Goal: Task Accomplishment & Management: Use online tool/utility

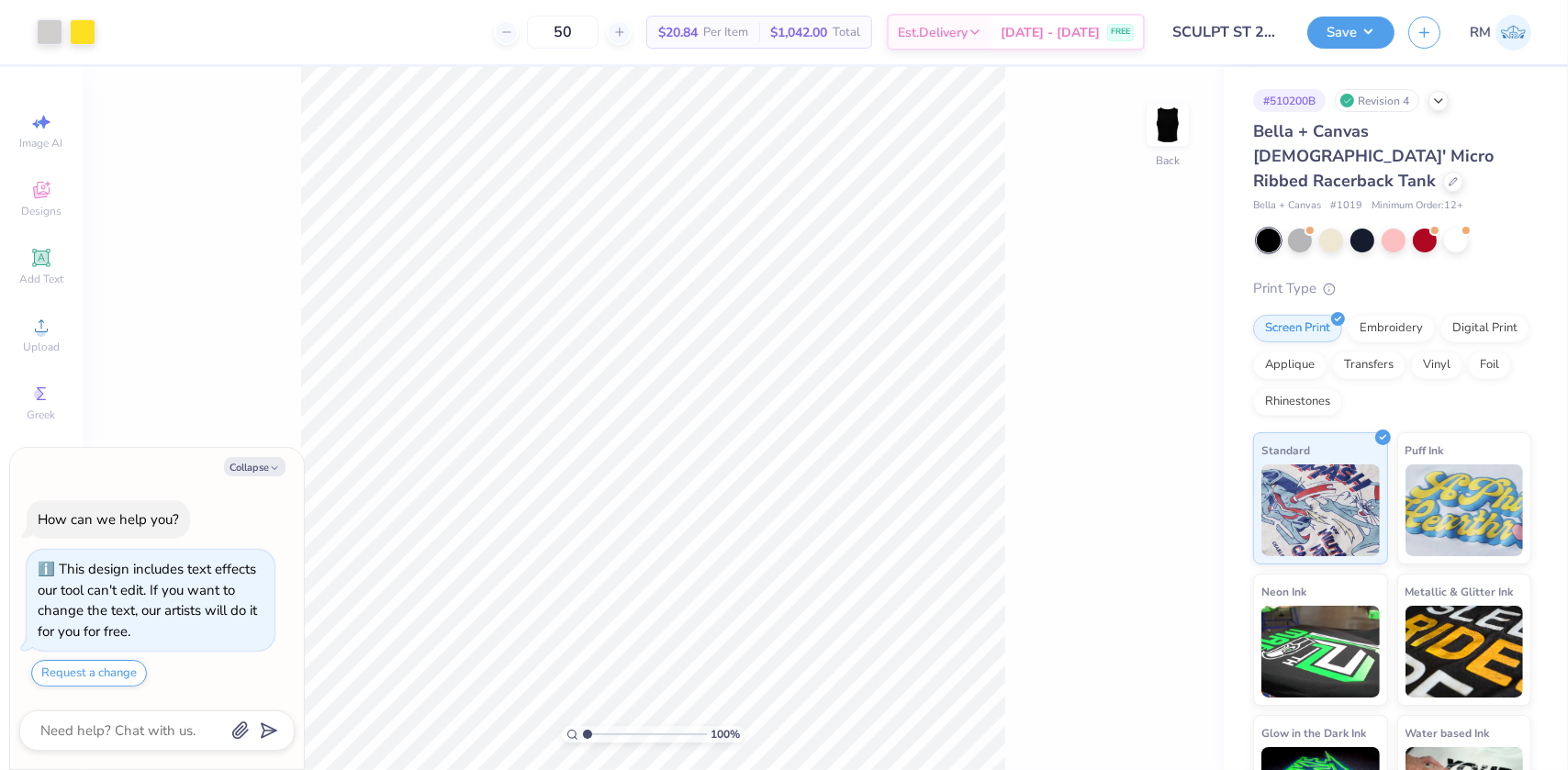
type textarea "x"
type input "1.09521925248941"
click at [37, 256] on icon at bounding box center [41, 257] width 14 height 14
type textarea "x"
type input "1.09521925248941"
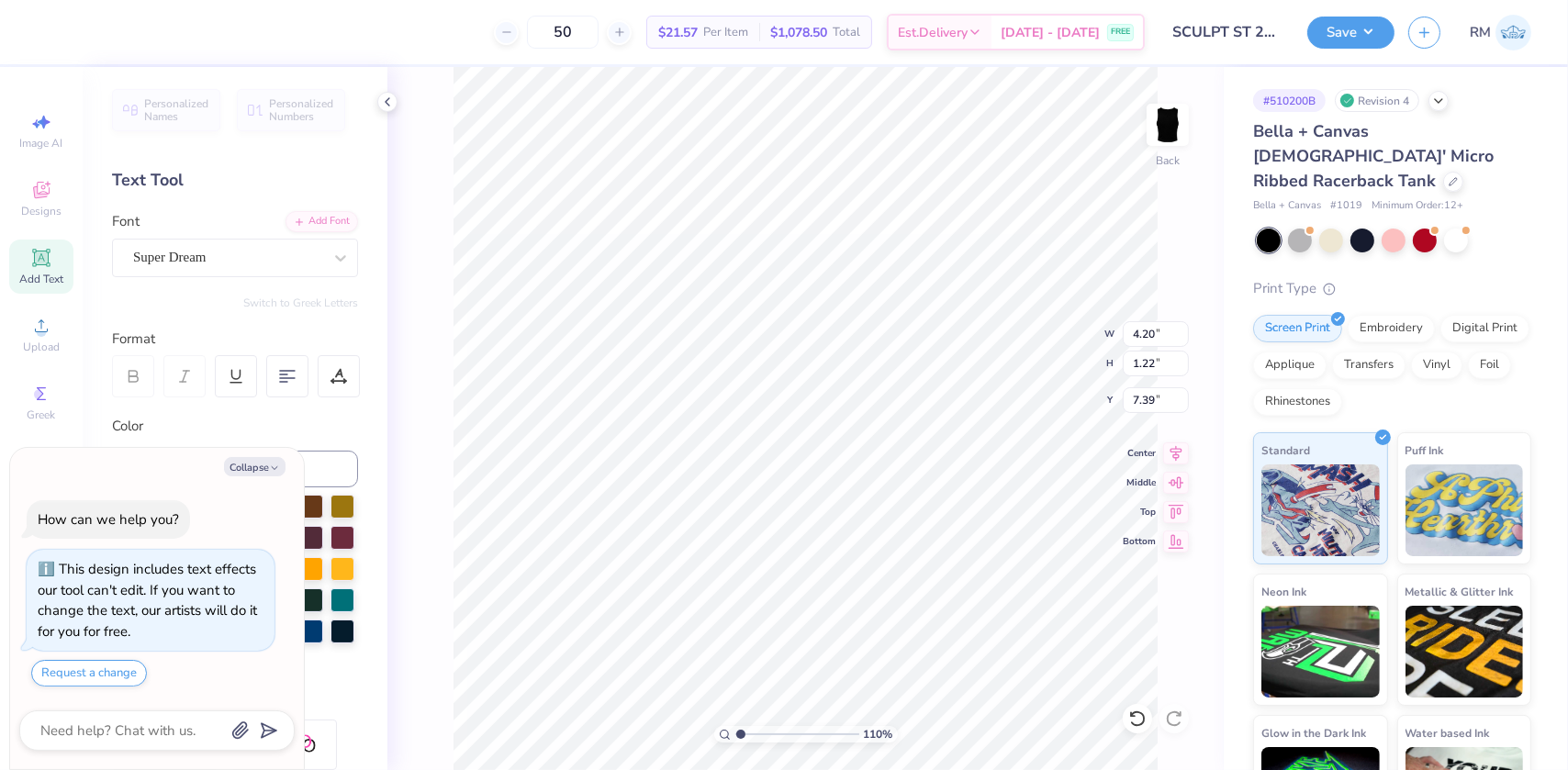
type textarea "x"
type input "1.09521925248941"
type textarea "x"
type input "1.09521925248941"
type textarea "x"
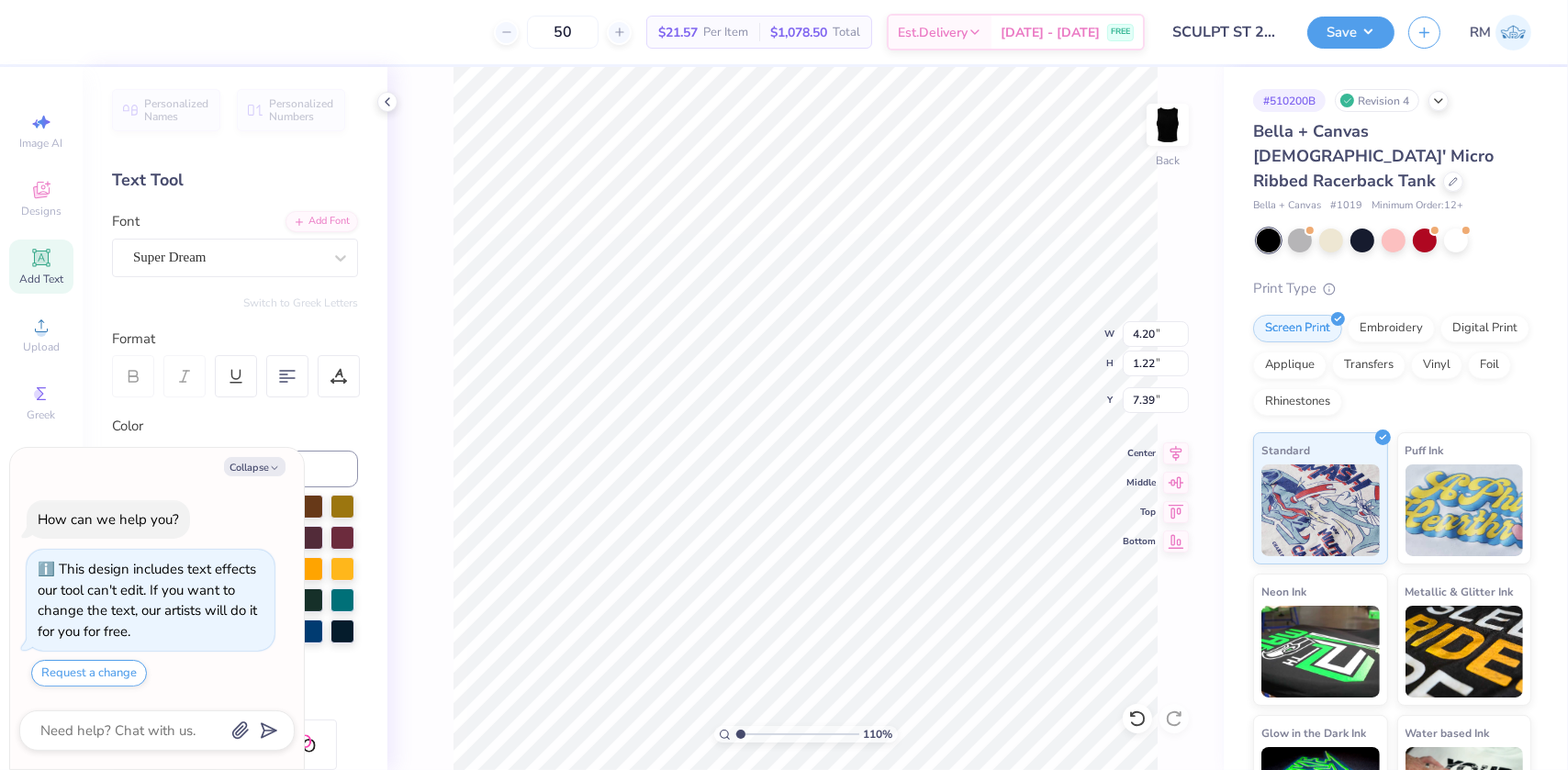
type input "1.09521925248941"
type textarea "x"
type input "1.09521925248941"
type textarea "x"
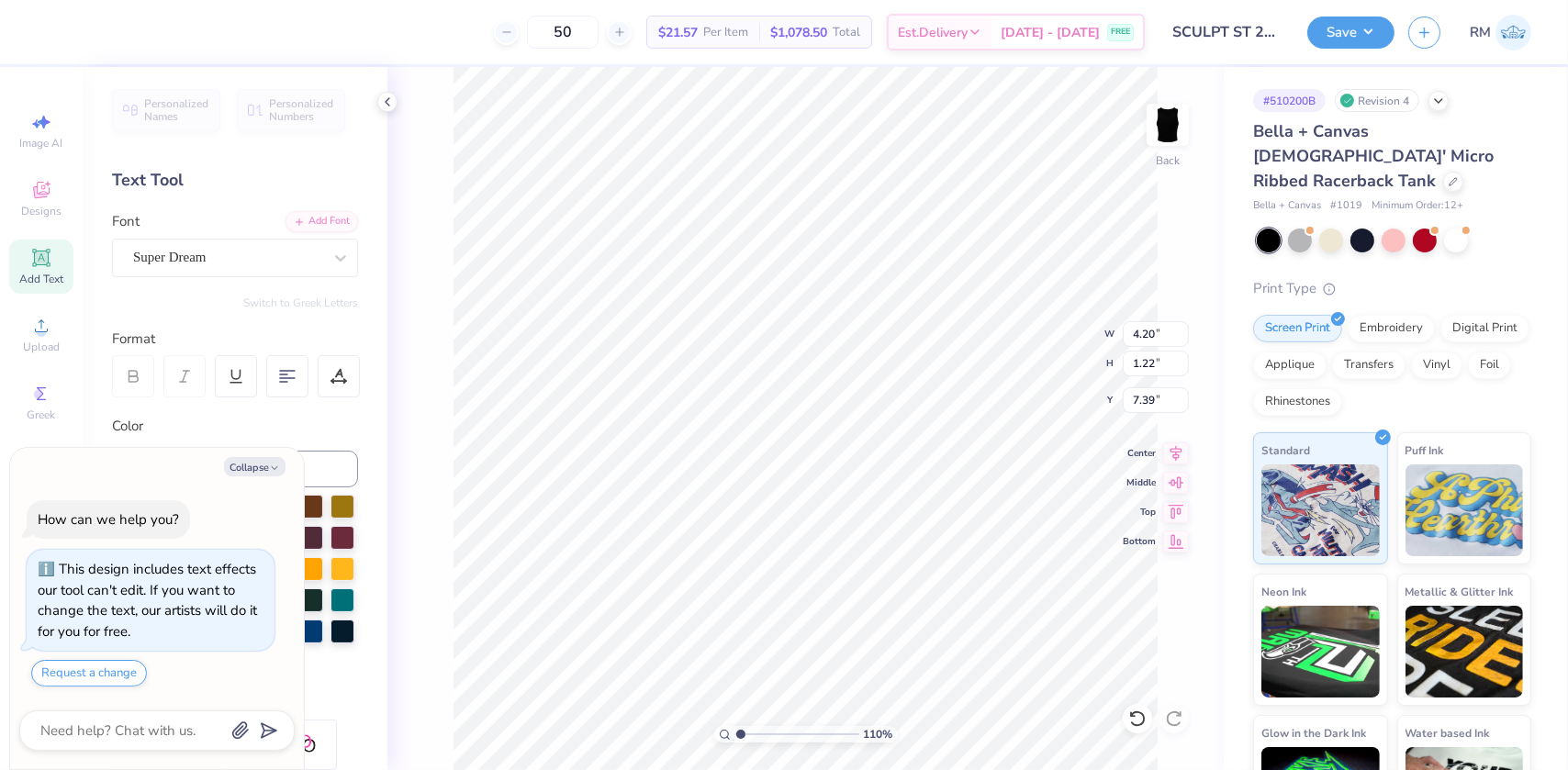
type input "1.09521925248941"
type textarea "x"
type input "1.09521925248941"
type textarea "x"
type input "1.09521925248941"
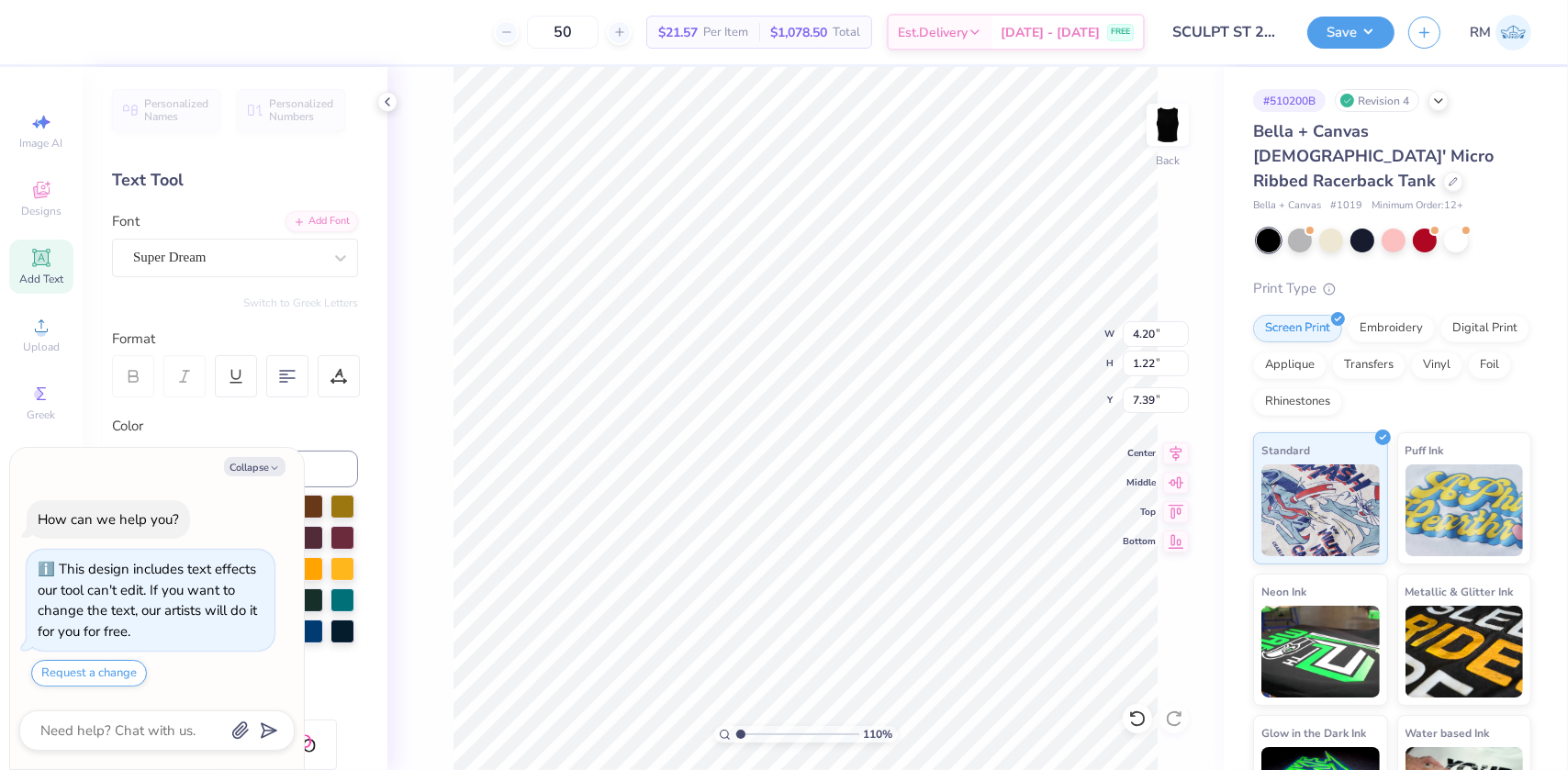
type textarea "S"
type textarea "x"
type input "1.09521925248941"
type textarea "x"
type input "1.09521925248941"
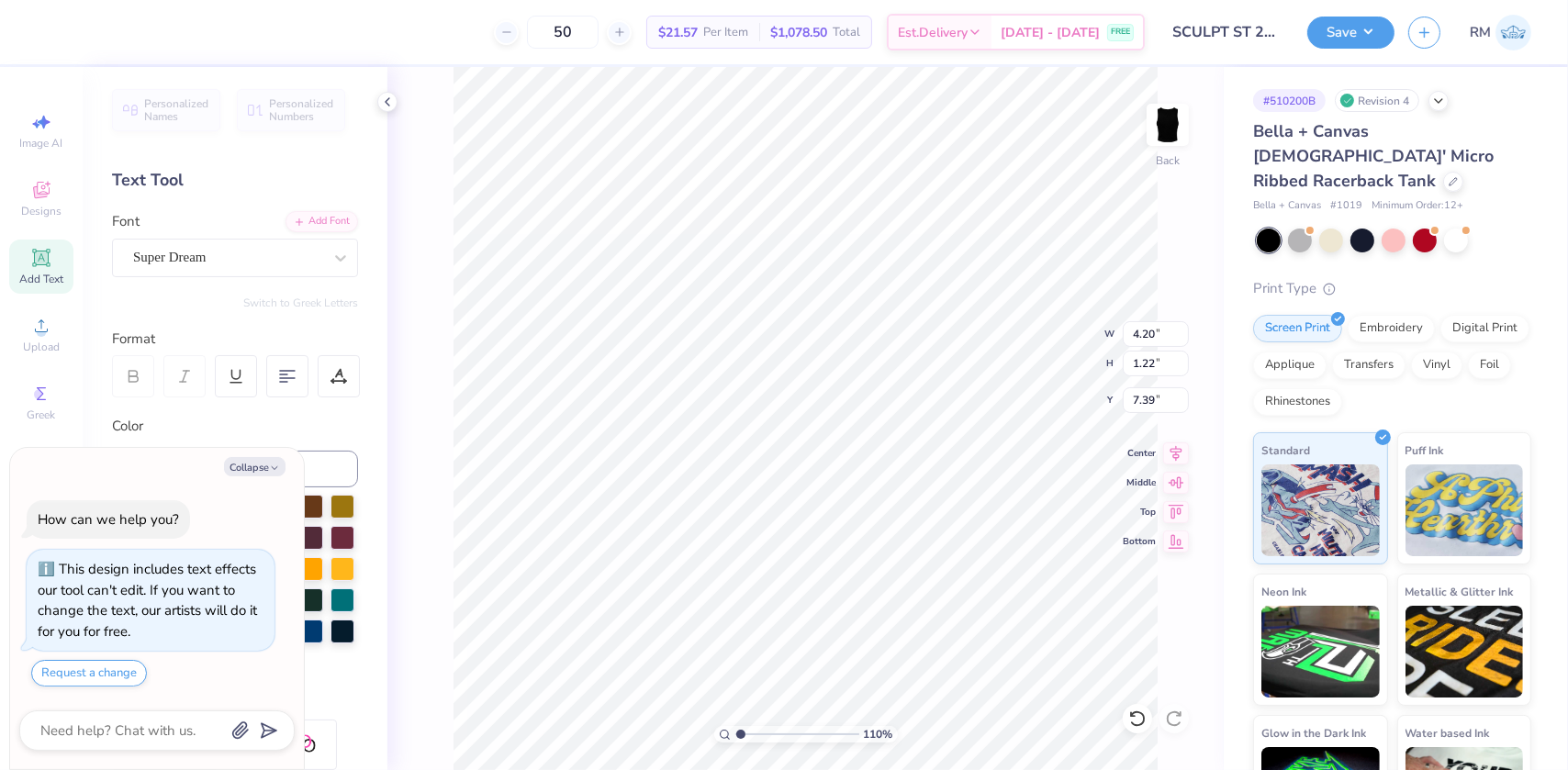
type textarea "Sc"
type textarea "x"
type input "1.09521925248941"
type textarea "S"
type textarea "x"
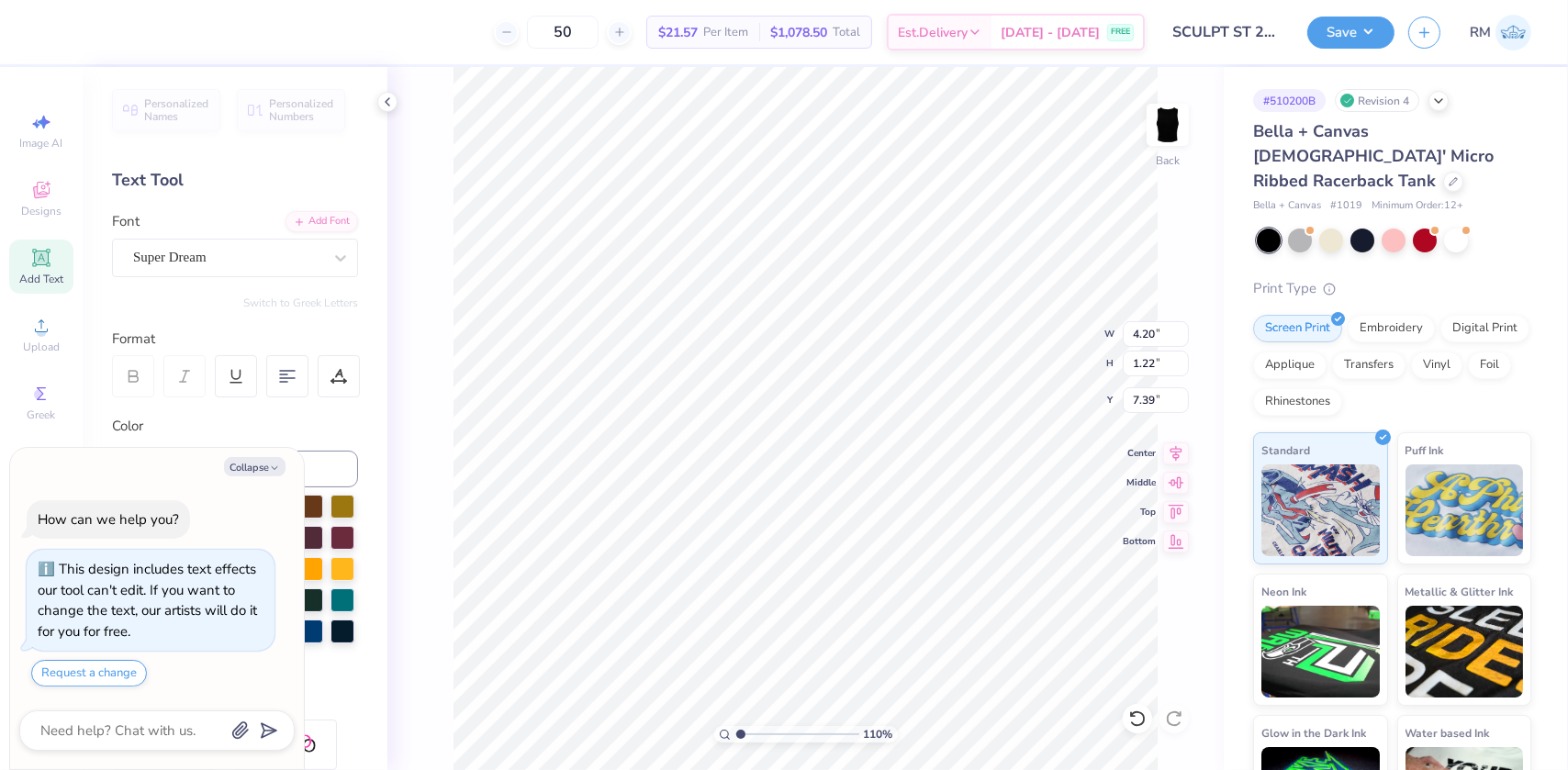
type input "1.09521925248941"
type textarea "x"
type input "1.09521925248941"
type textarea "SC"
type textarea "x"
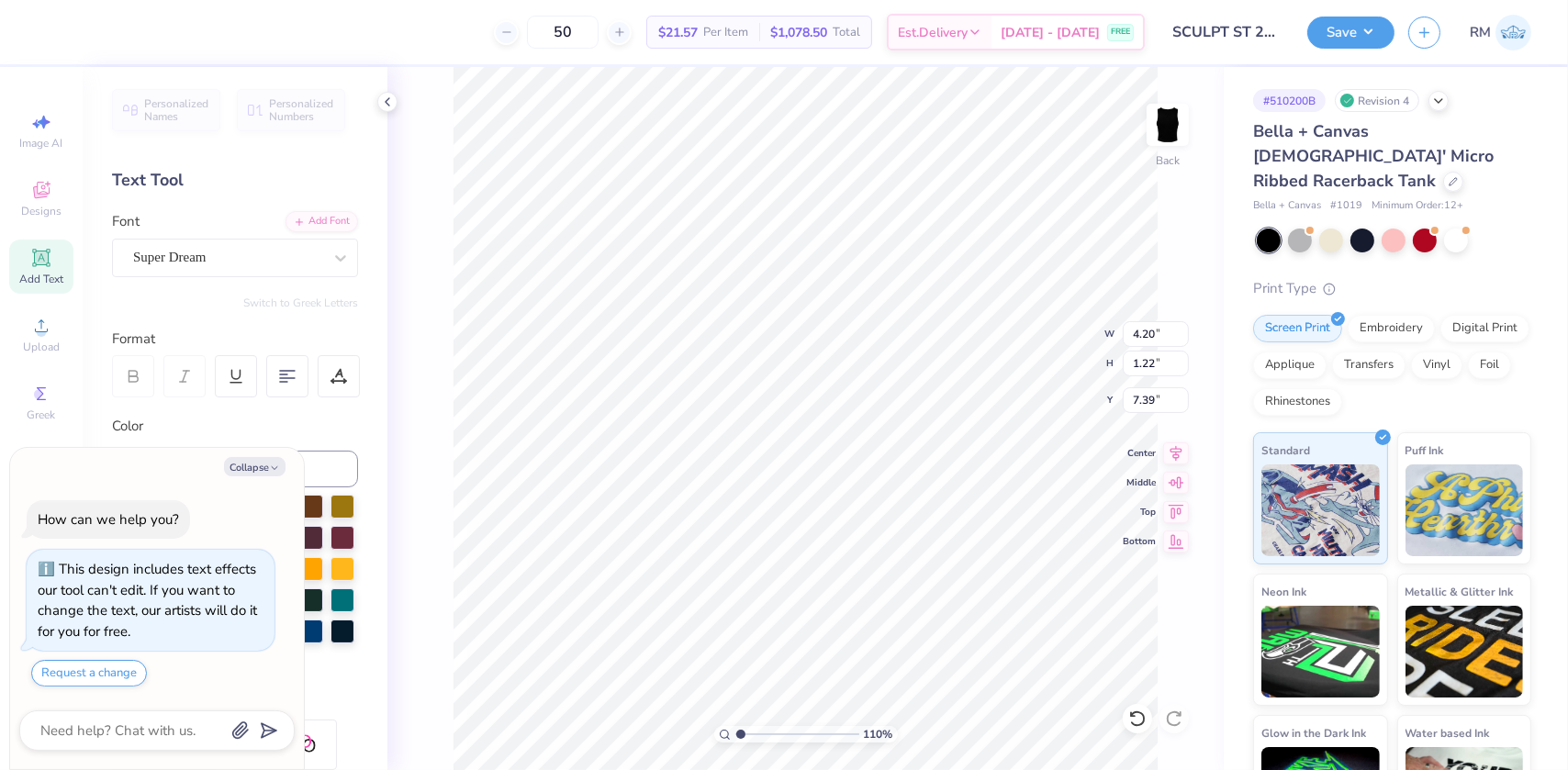
type input "1.09521925248941"
type textarea "SCU"
type textarea "x"
type input "1.09521925248941"
type textarea "SCUL"
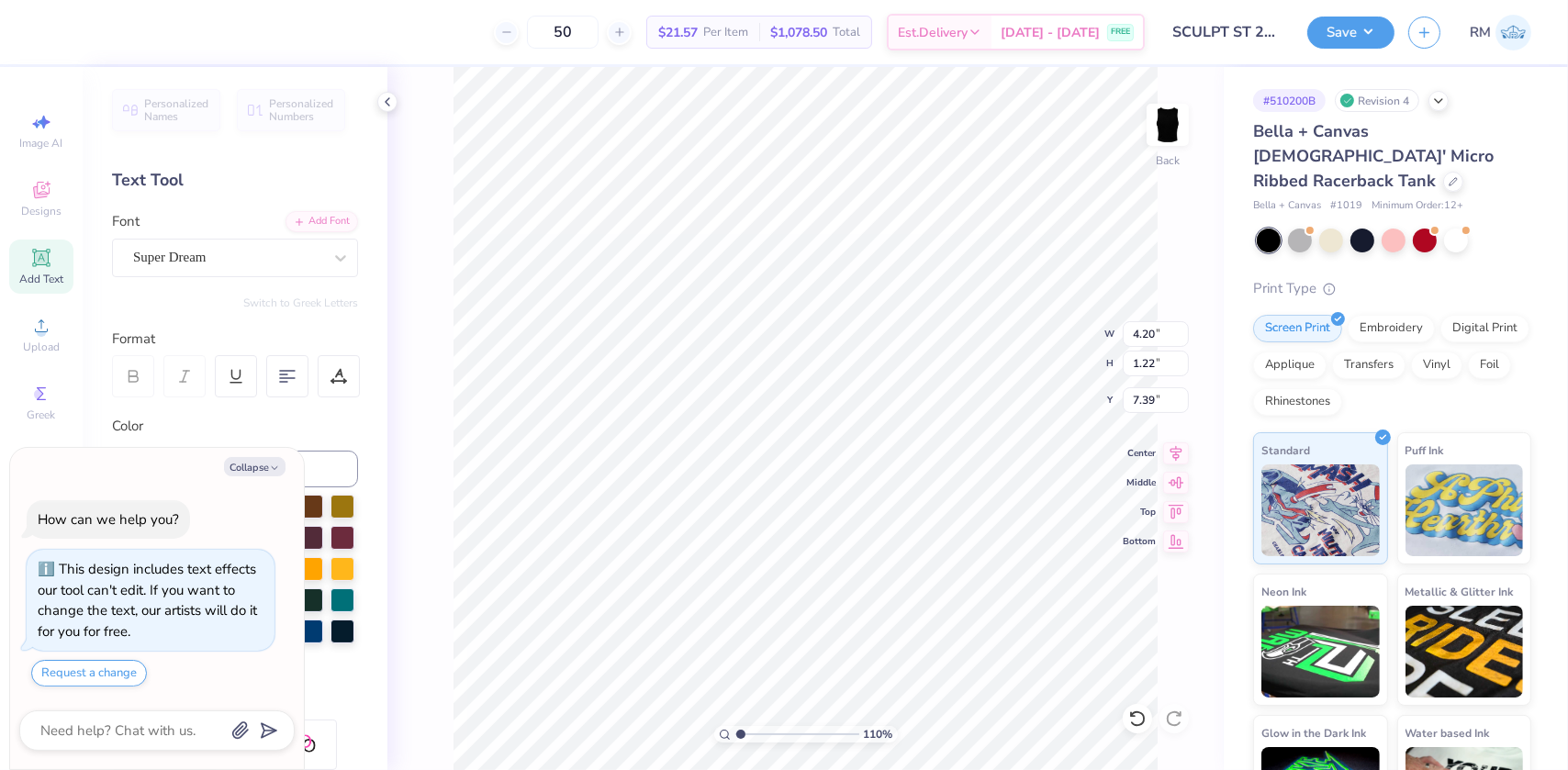
type textarea "x"
type input "1.09521925248941"
type textarea "SCULP"
type textarea "x"
type input "1.09521925248941"
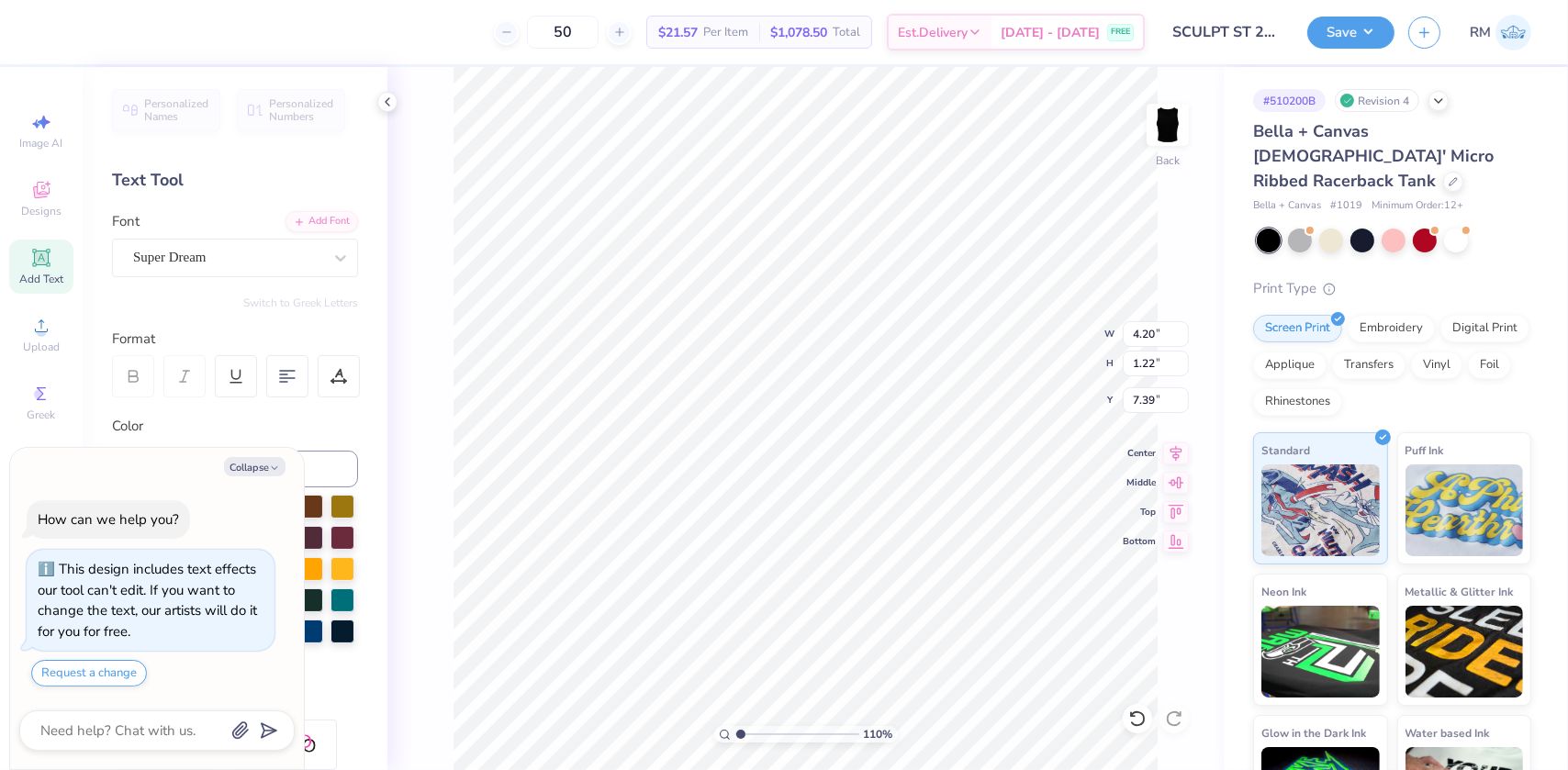
type textarea "SCULPT"
type textarea "x"
type input "1.09521925248941"
type textarea "SCULPT"
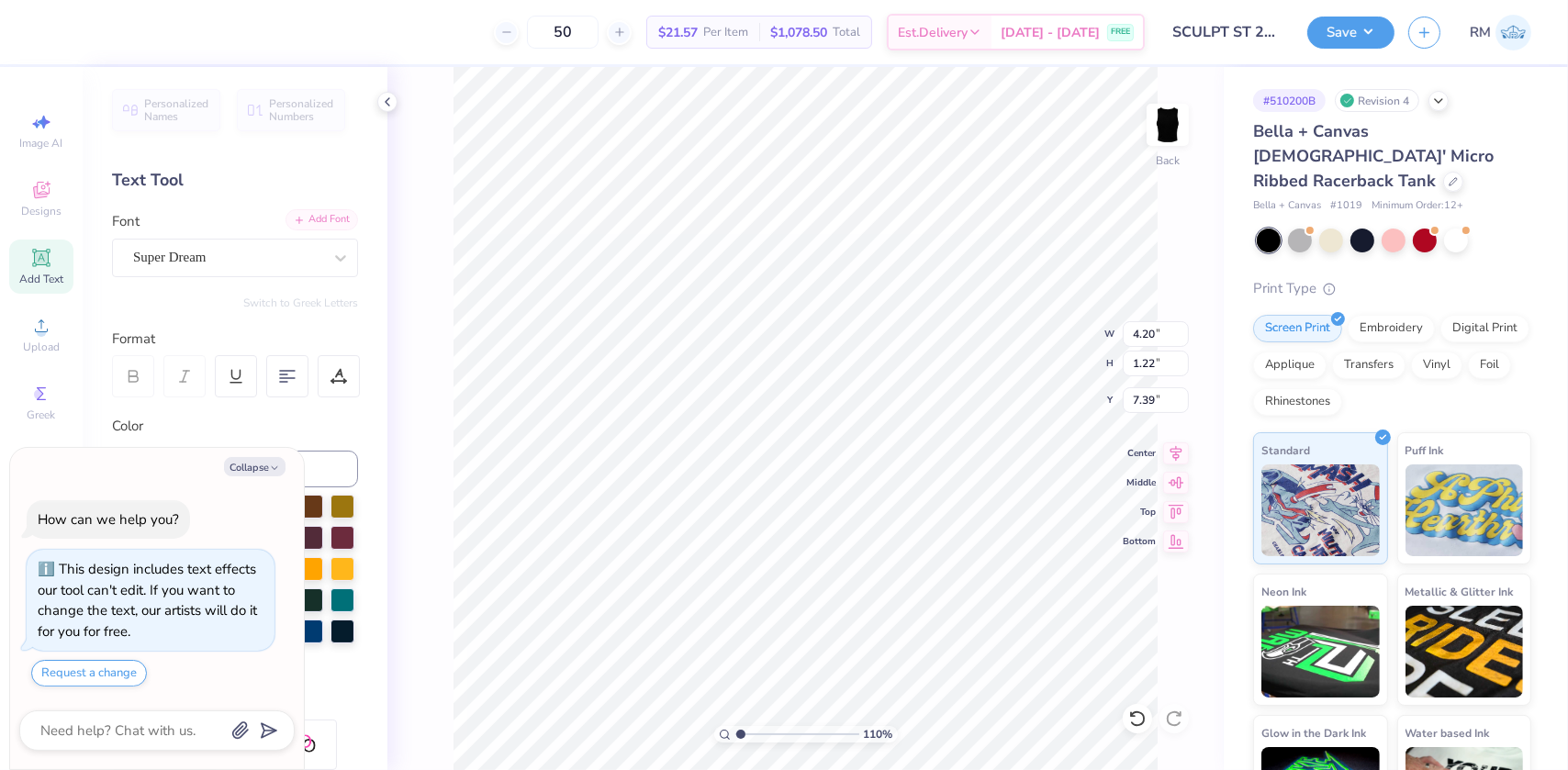
click at [295, 214] on div "Add Font" at bounding box center [321, 220] width 73 height 21
type textarea "x"
type input "1.09521925248941"
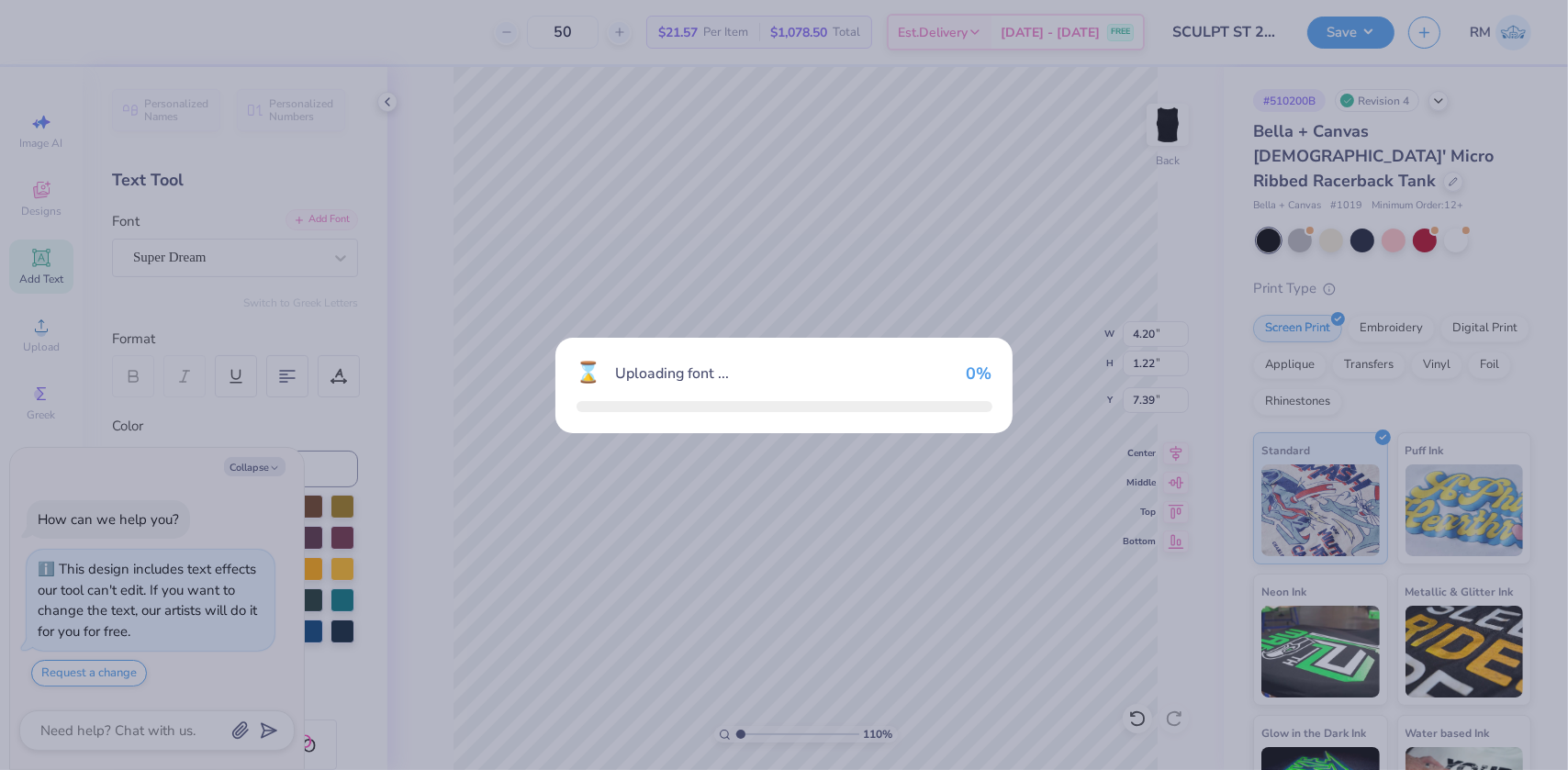
type textarea "x"
type input "1.09521925248941"
type textarea "x"
type input "1.09521925248941"
type input "6.23"
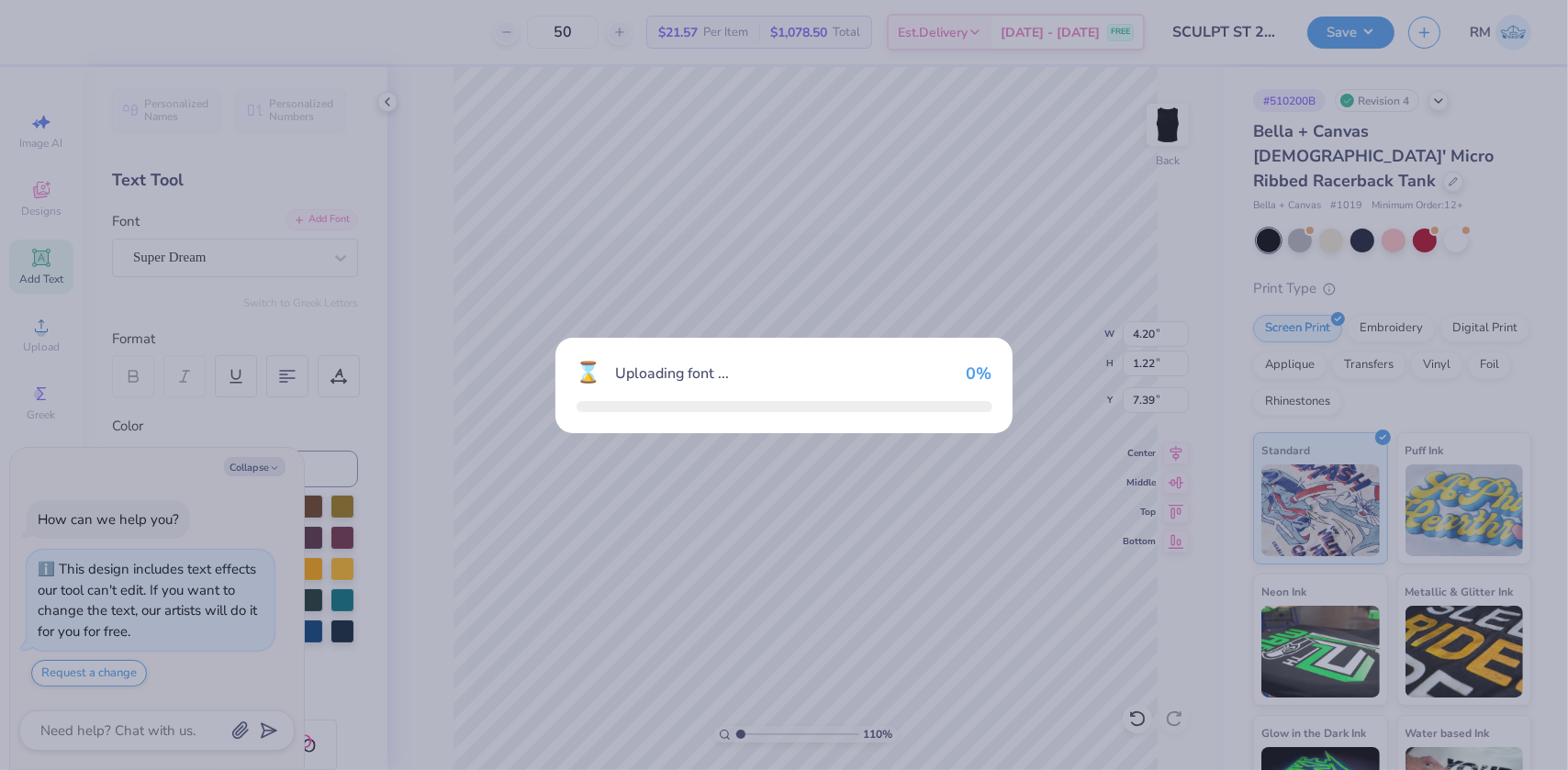
type input "1.26"
type input "7.37"
type textarea "x"
type input "1.09521925248941"
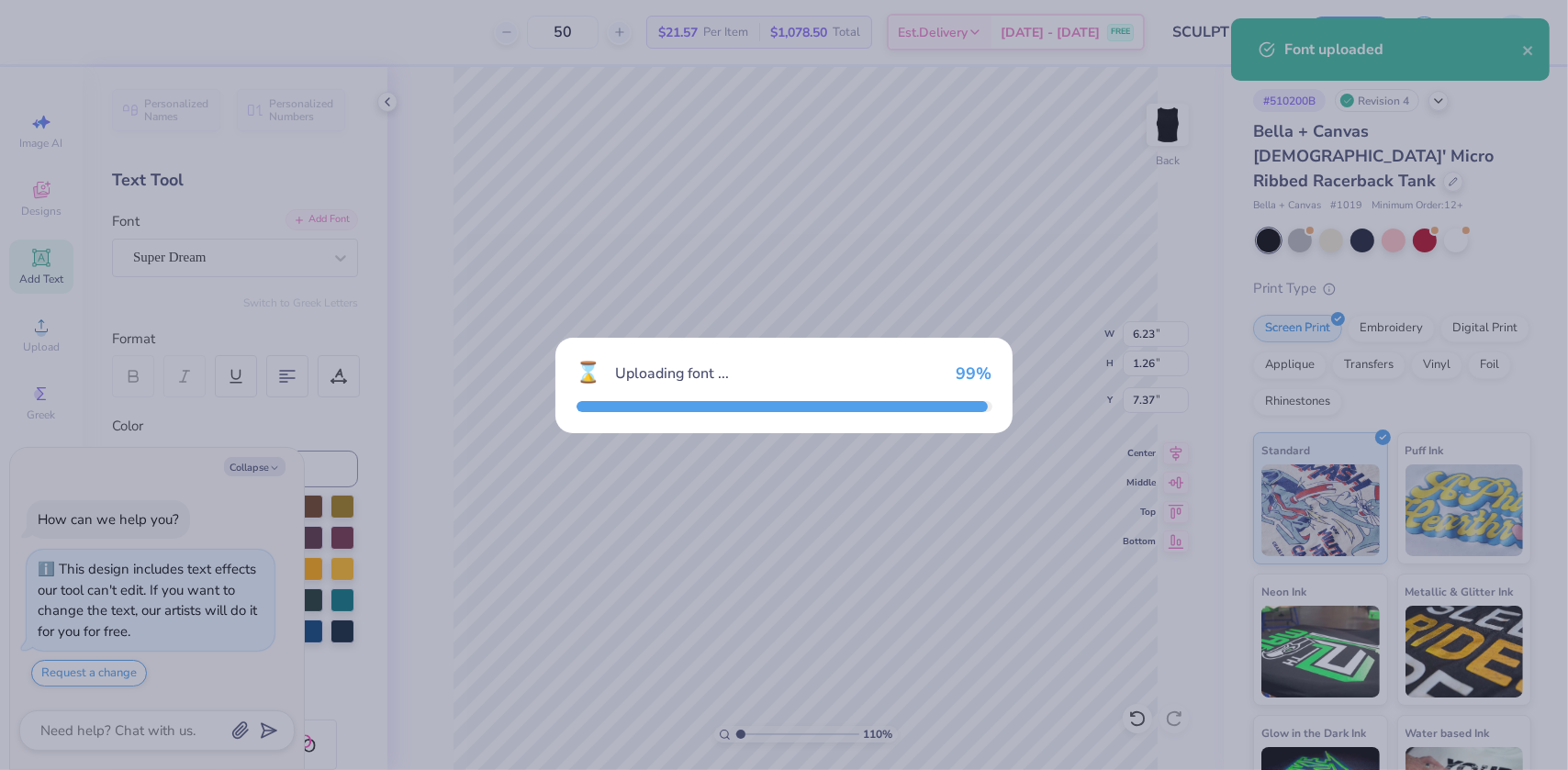
type textarea "x"
type input "1.09521925248941"
type textarea "x"
type input "1.09521925248941"
type textarea "x"
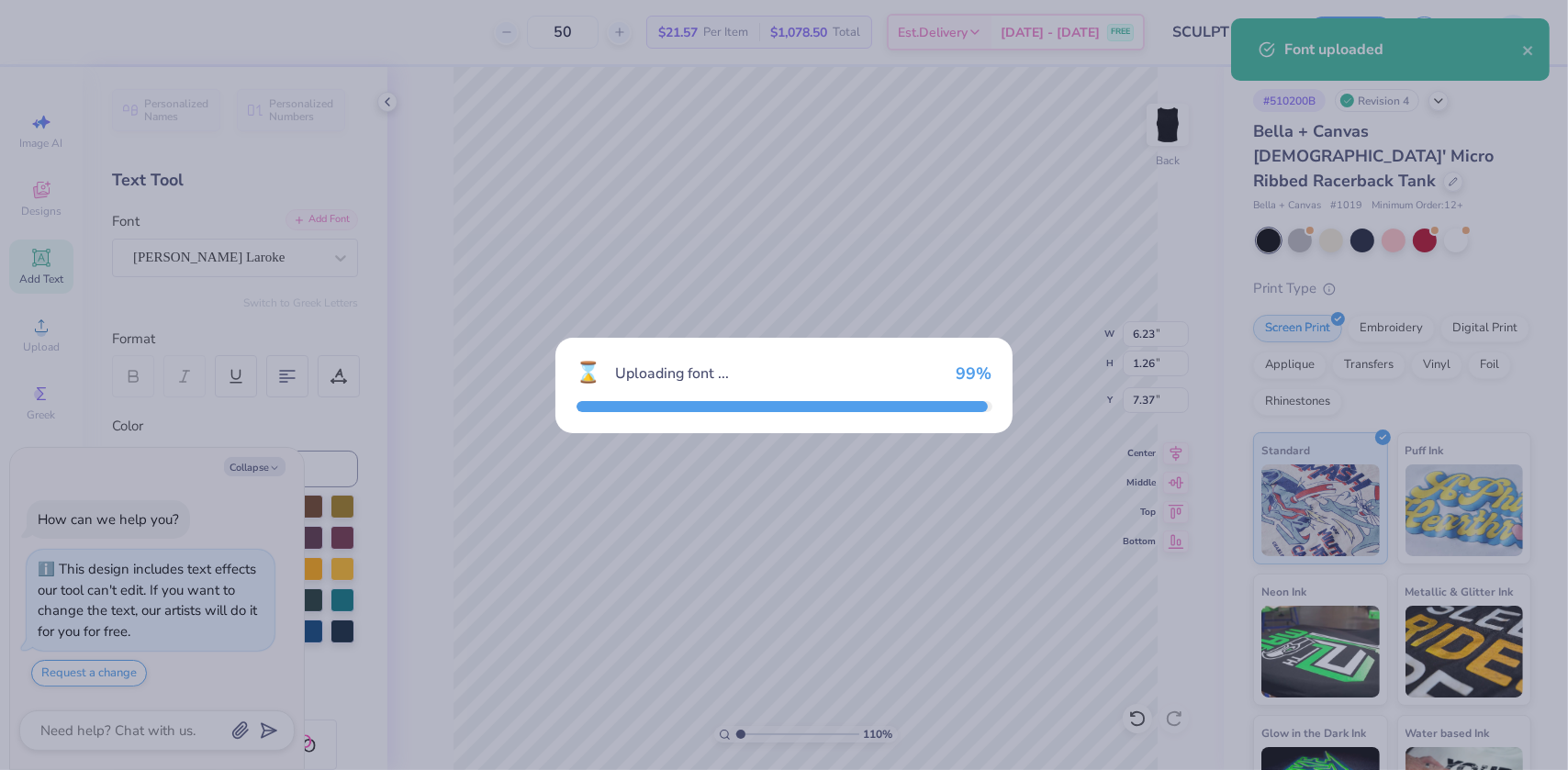
type input "1.09521925248941"
type input "6.62"
type input "1.35"
type input "7.33"
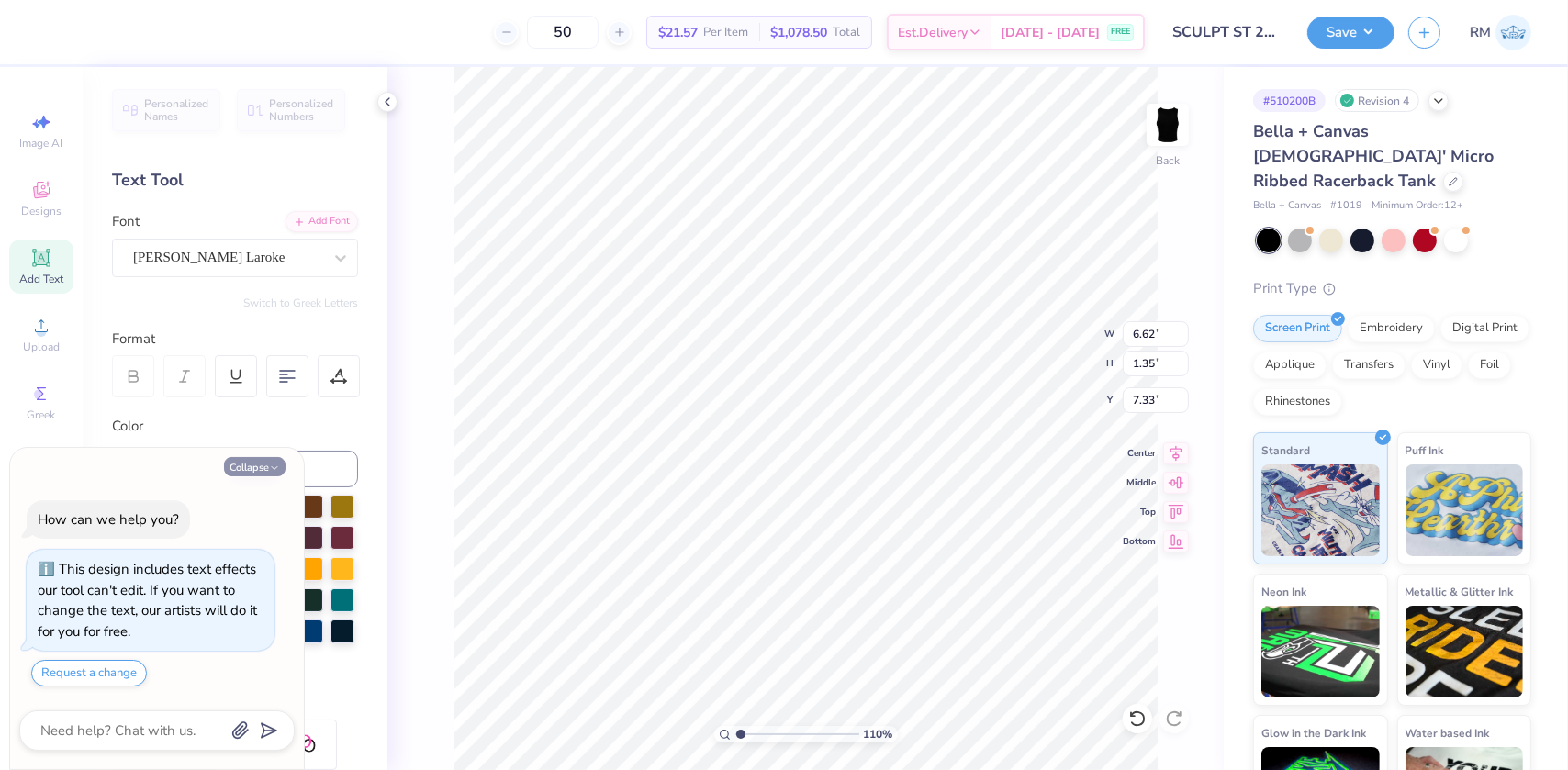
click at [253, 463] on button "Collapse" at bounding box center [254, 467] width 61 height 19
type textarea "x"
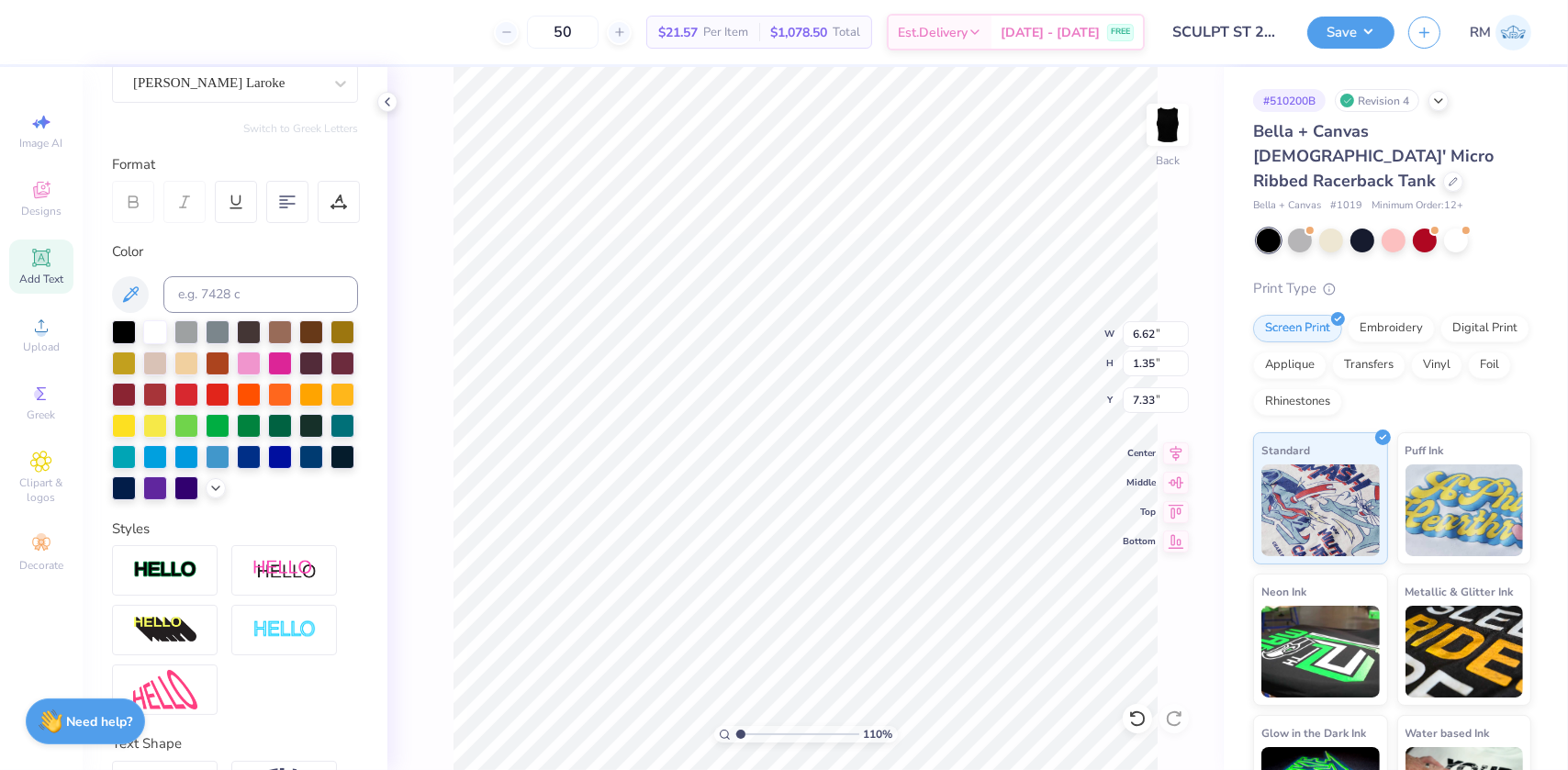
scroll to position [327, 0]
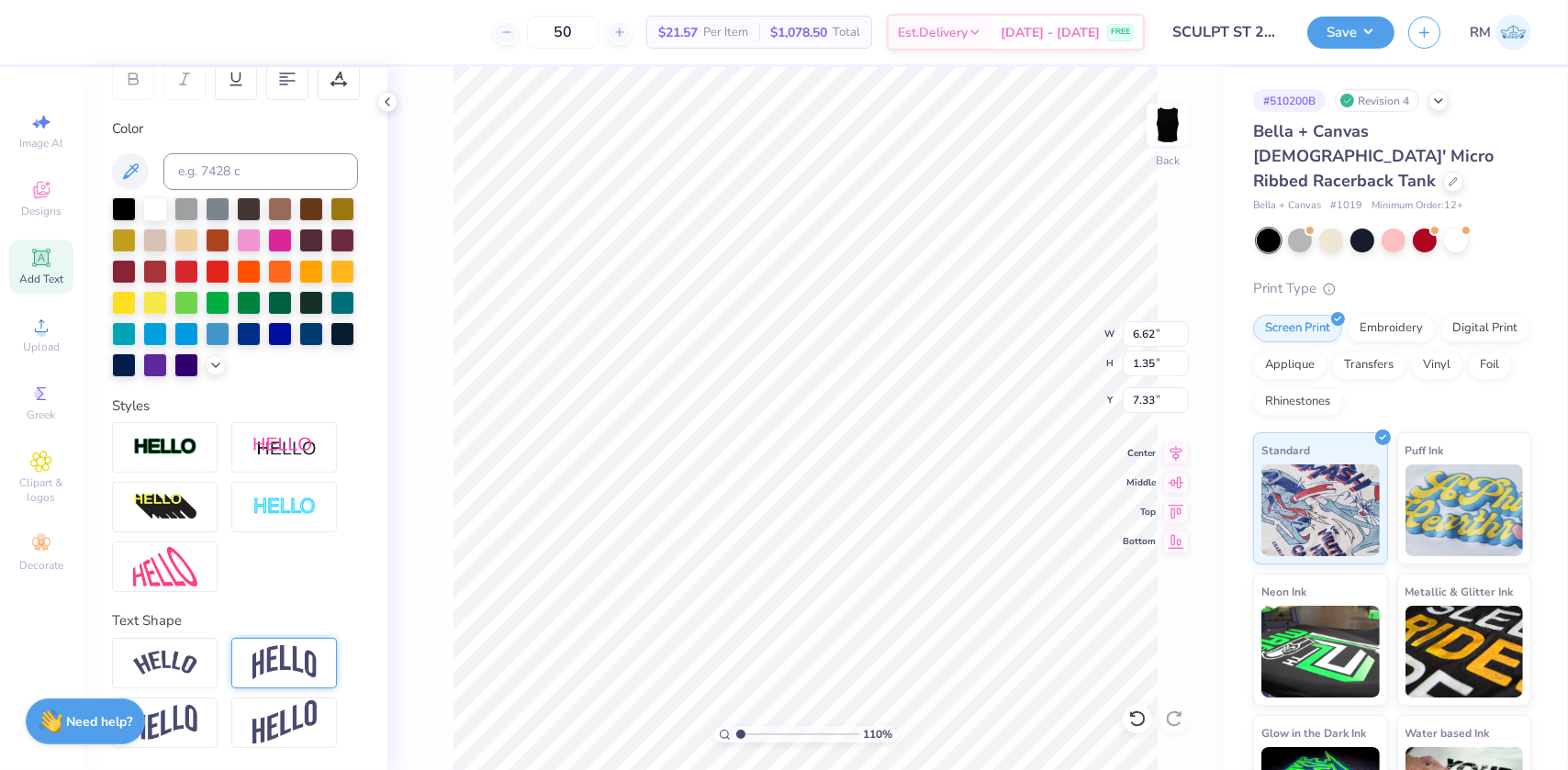
click at [275, 665] on img at bounding box center [285, 663] width 64 height 35
type input "1.09521925248941"
type input "2.46"
type input "6.77"
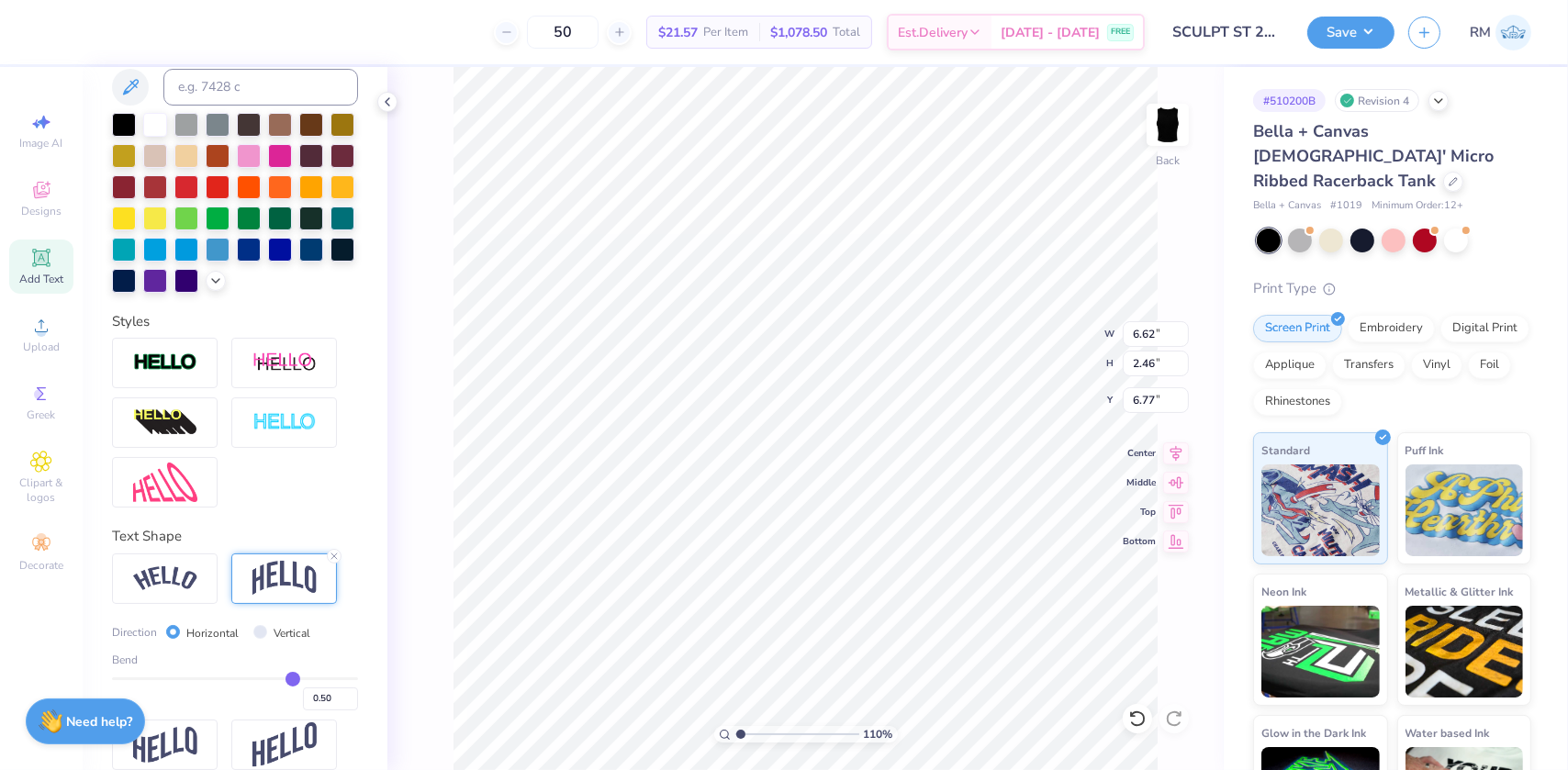
scroll to position [434, 0]
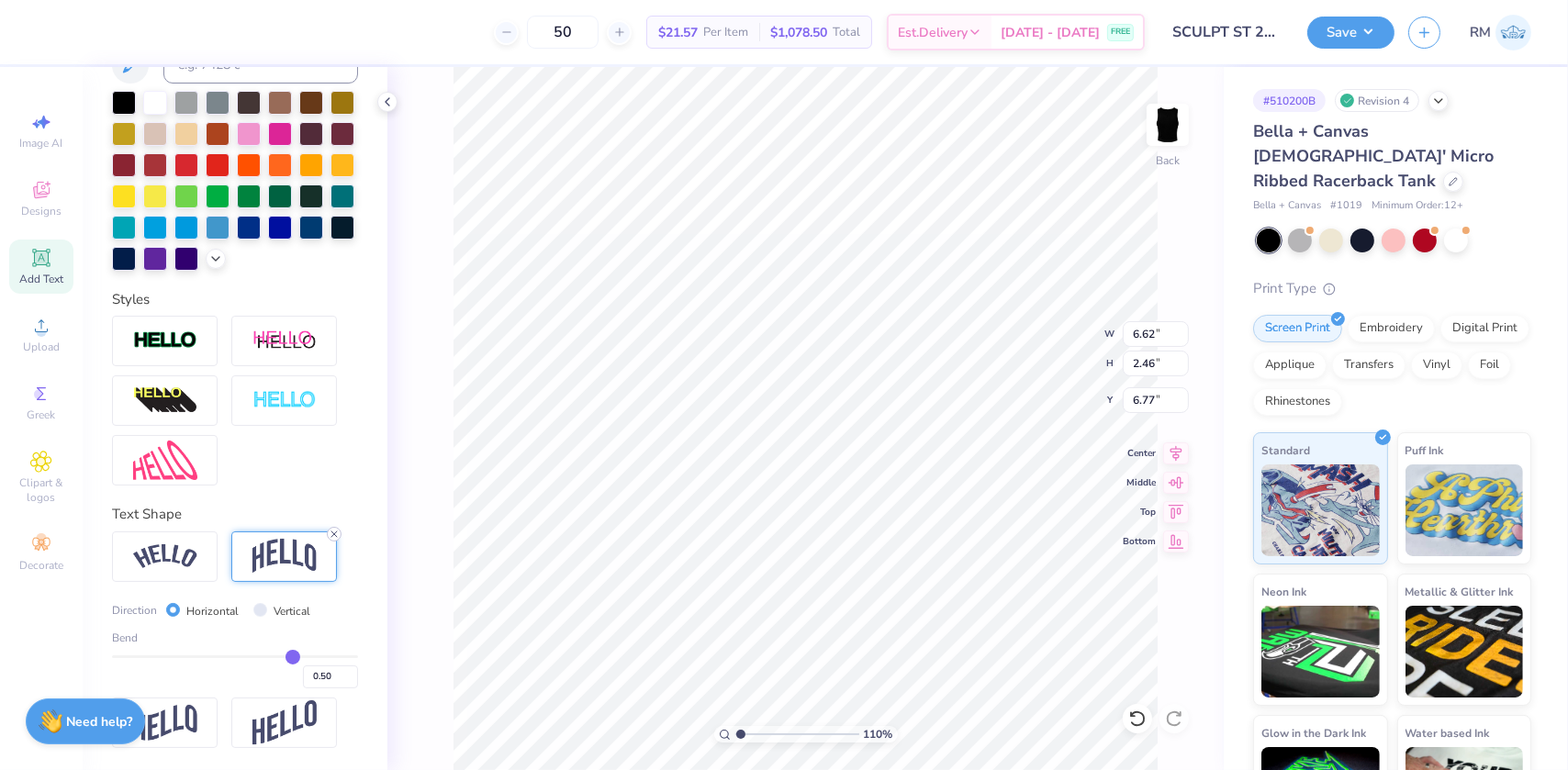
click at [332, 534] on icon at bounding box center [335, 534] width 11 height 11
type input "1.09521925248941"
type input "1.35"
type input "7.33"
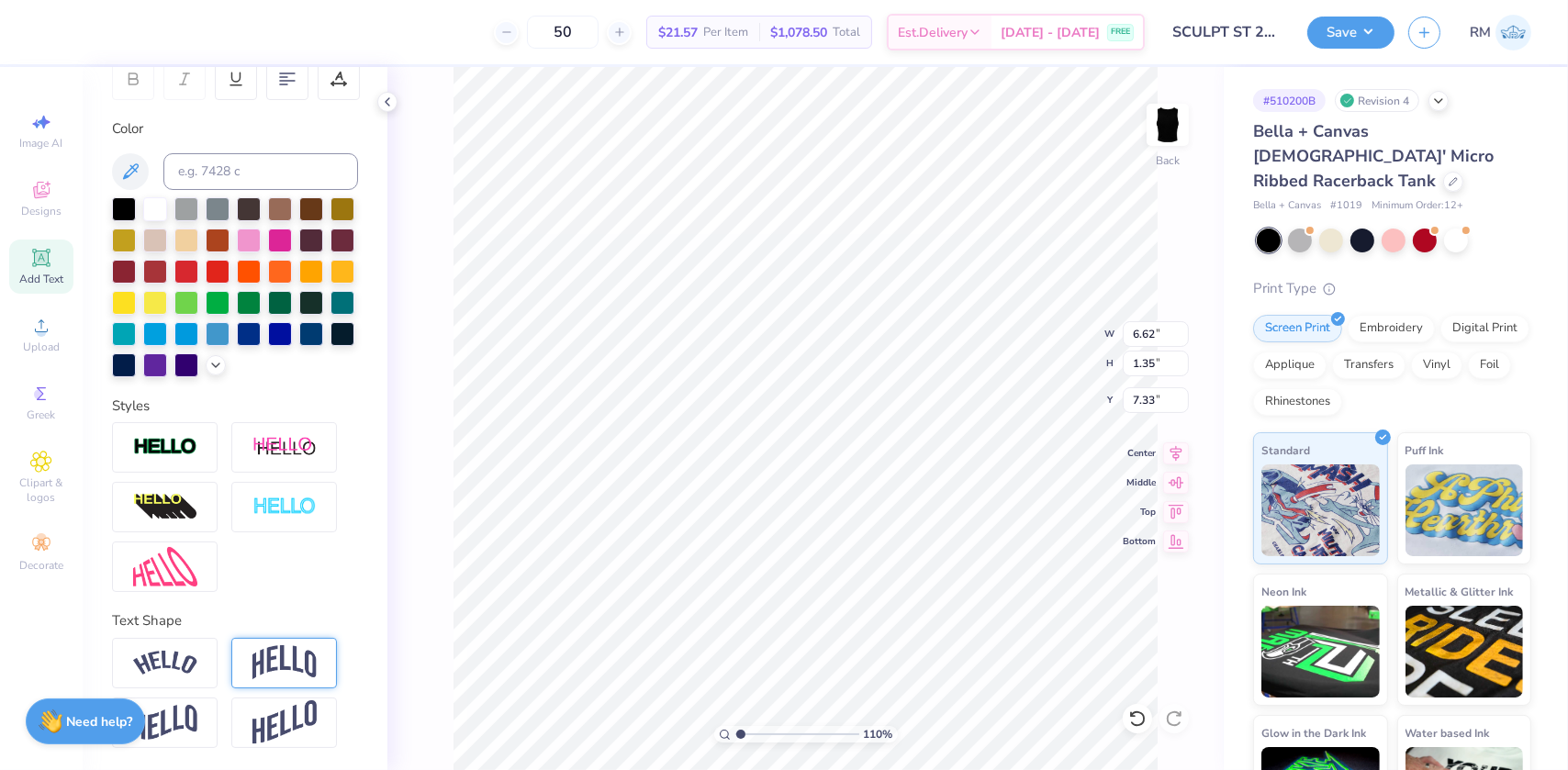
scroll to position [327, 0]
click at [178, 574] on img at bounding box center [165, 567] width 64 height 40
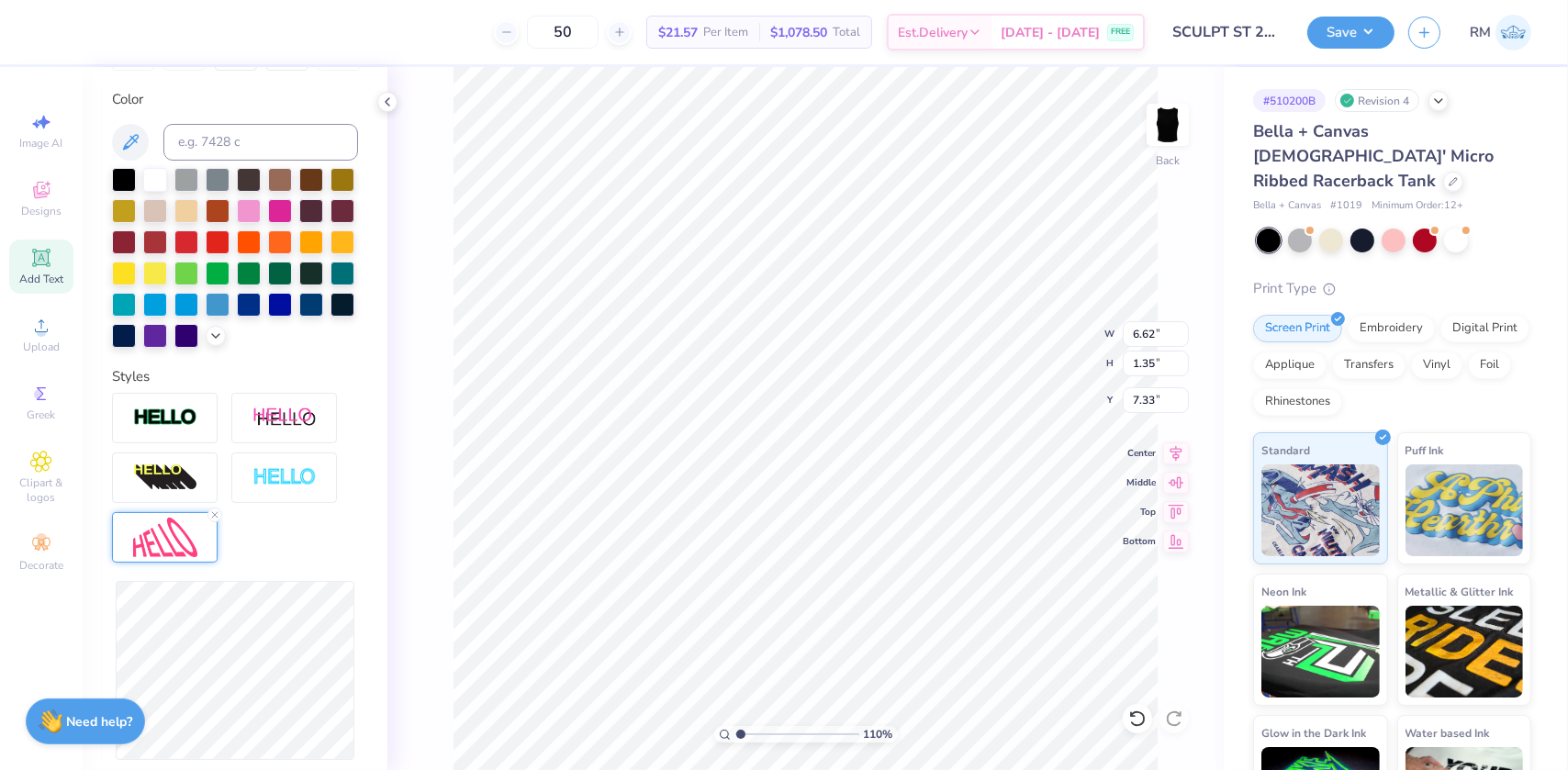
type input "1.09521925248941"
type input "6.63"
type input "1.67"
type input "7.17"
click at [1140, 710] on icon at bounding box center [1136, 718] width 18 height 18
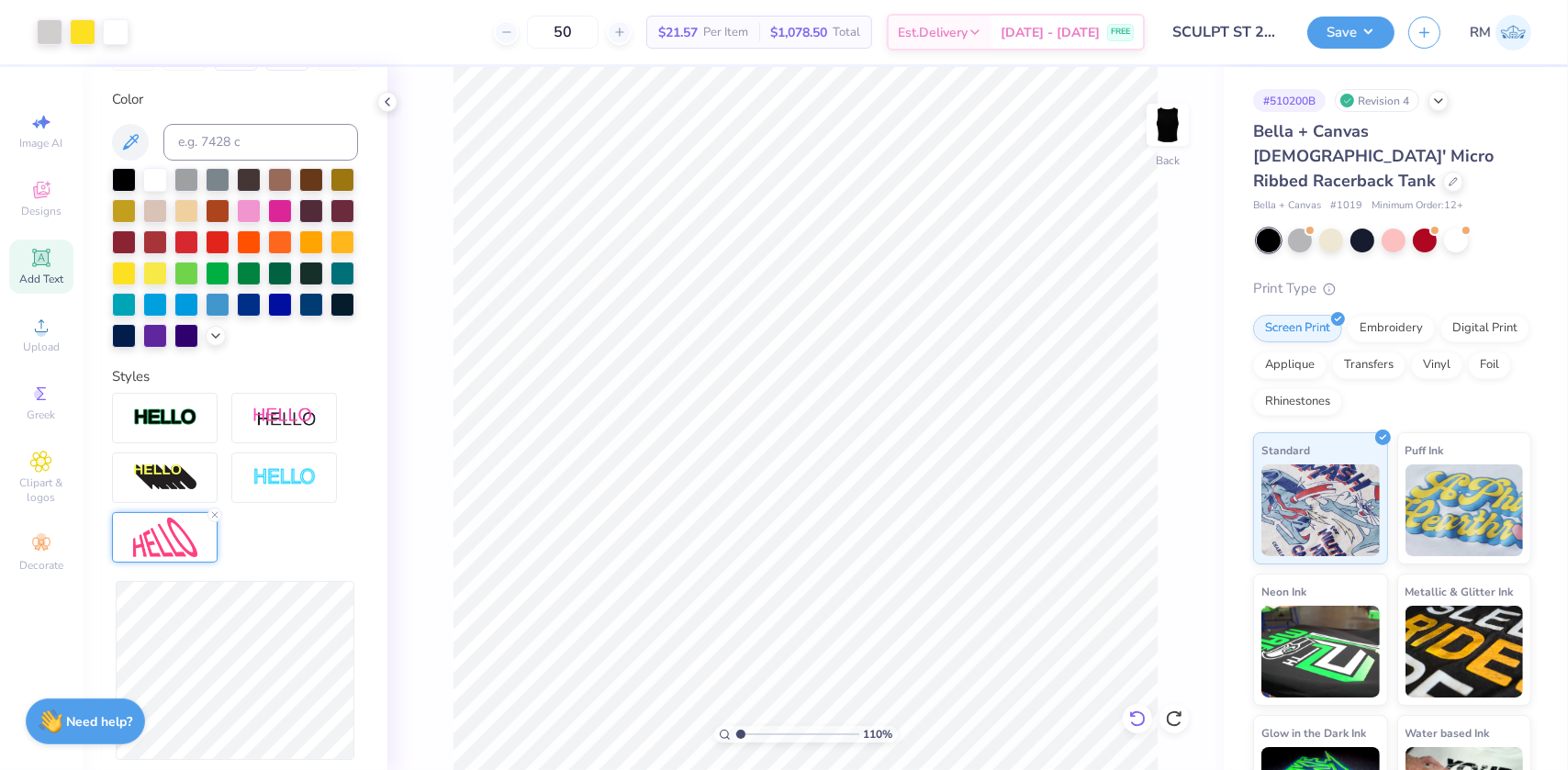
click at [1131, 723] on icon at bounding box center [1136, 719] width 16 height 17
type input "1.09521925248941"
type input "1.37"
type input "1.56"
type input "3.16"
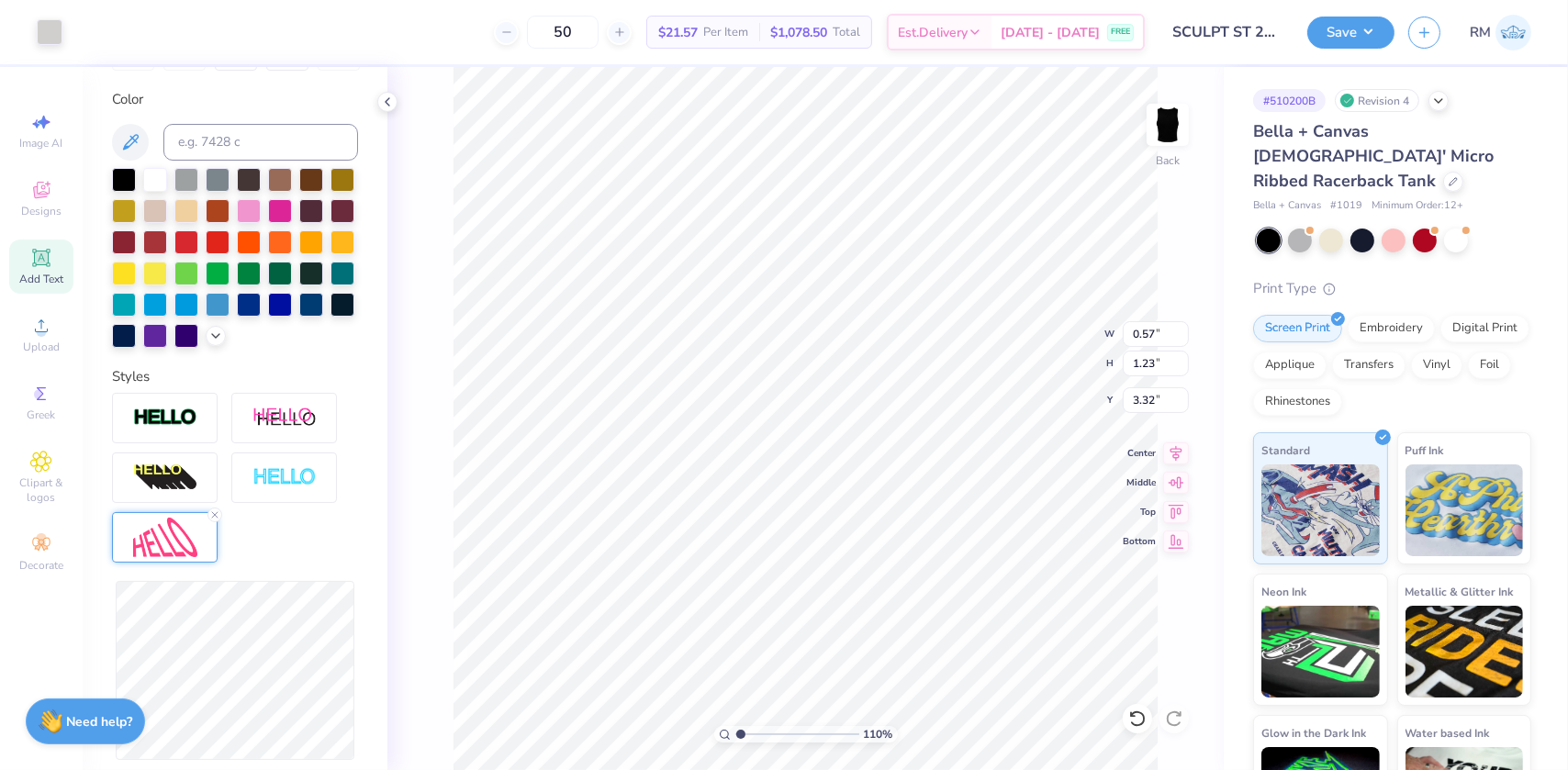
type input "1.09521925248941"
type input "1.29"
type input "1.35"
type input "3.26"
type input "1"
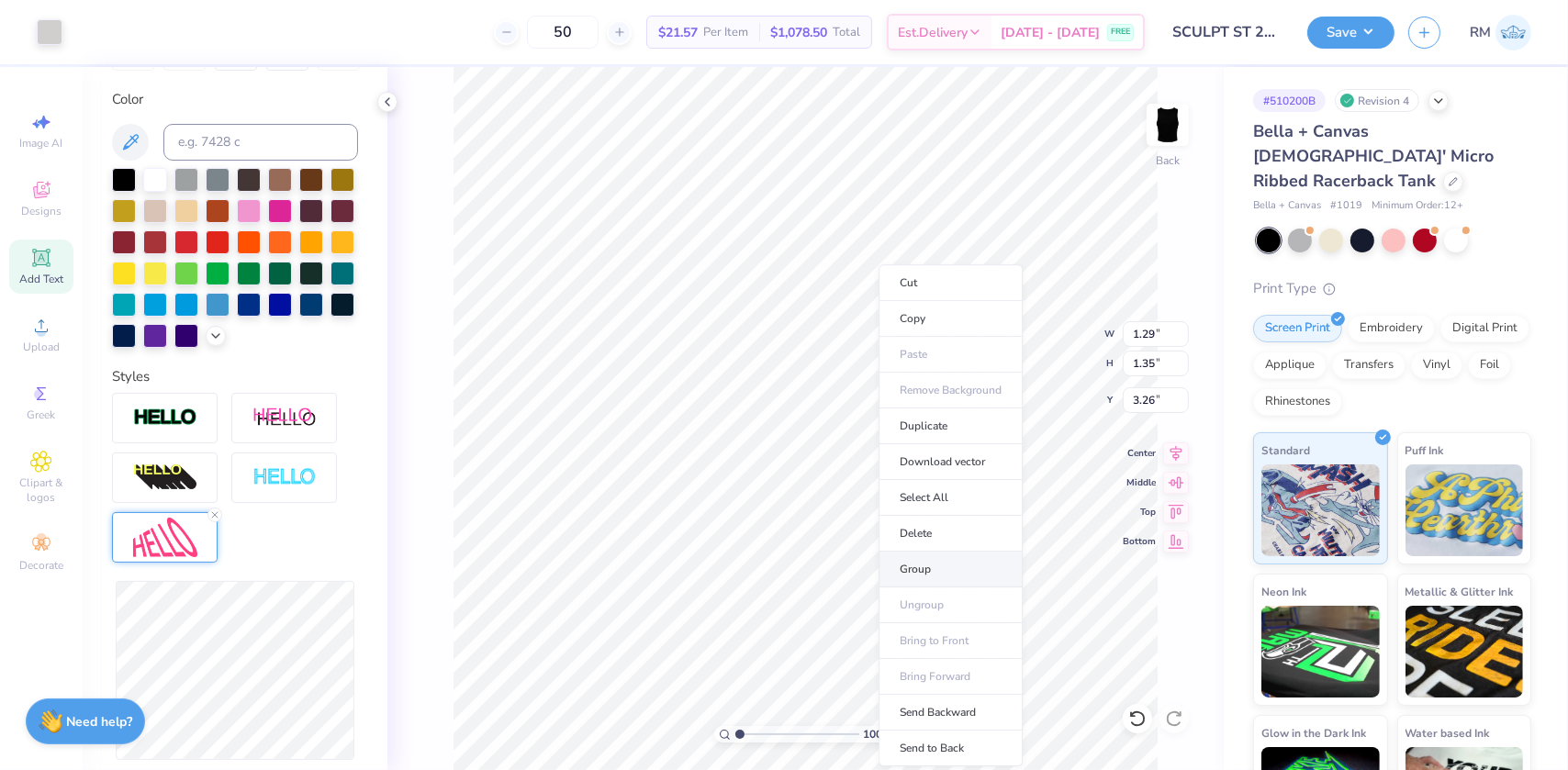
click at [910, 560] on li "Group" at bounding box center [950, 570] width 144 height 36
type input "3.75"
type input "1.58"
type input "3.14"
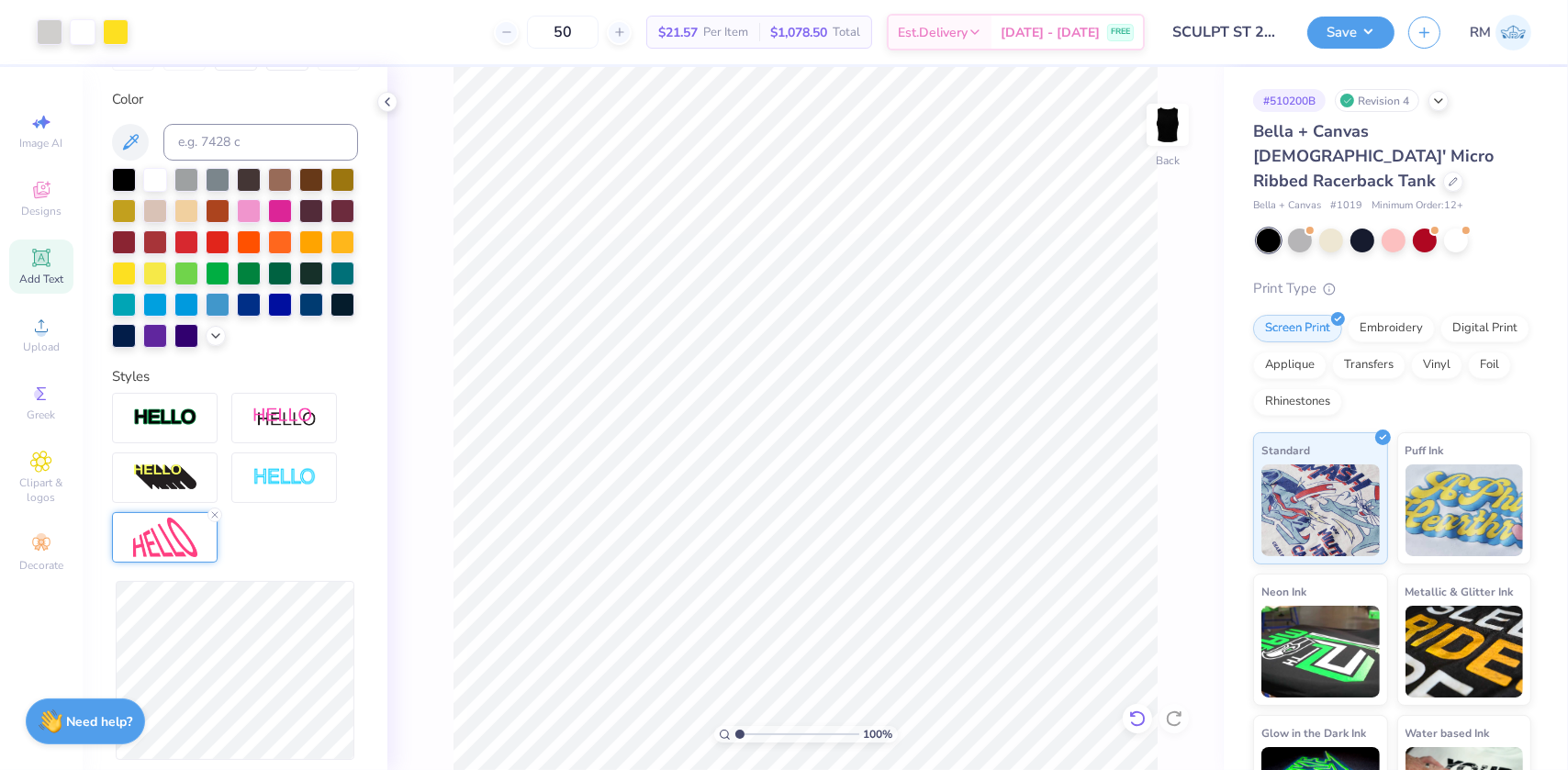
click at [1140, 717] on icon at bounding box center [1136, 718] width 18 height 18
click at [1135, 331] on input "6.62" at bounding box center [1155, 334] width 66 height 25
type input "3.75"
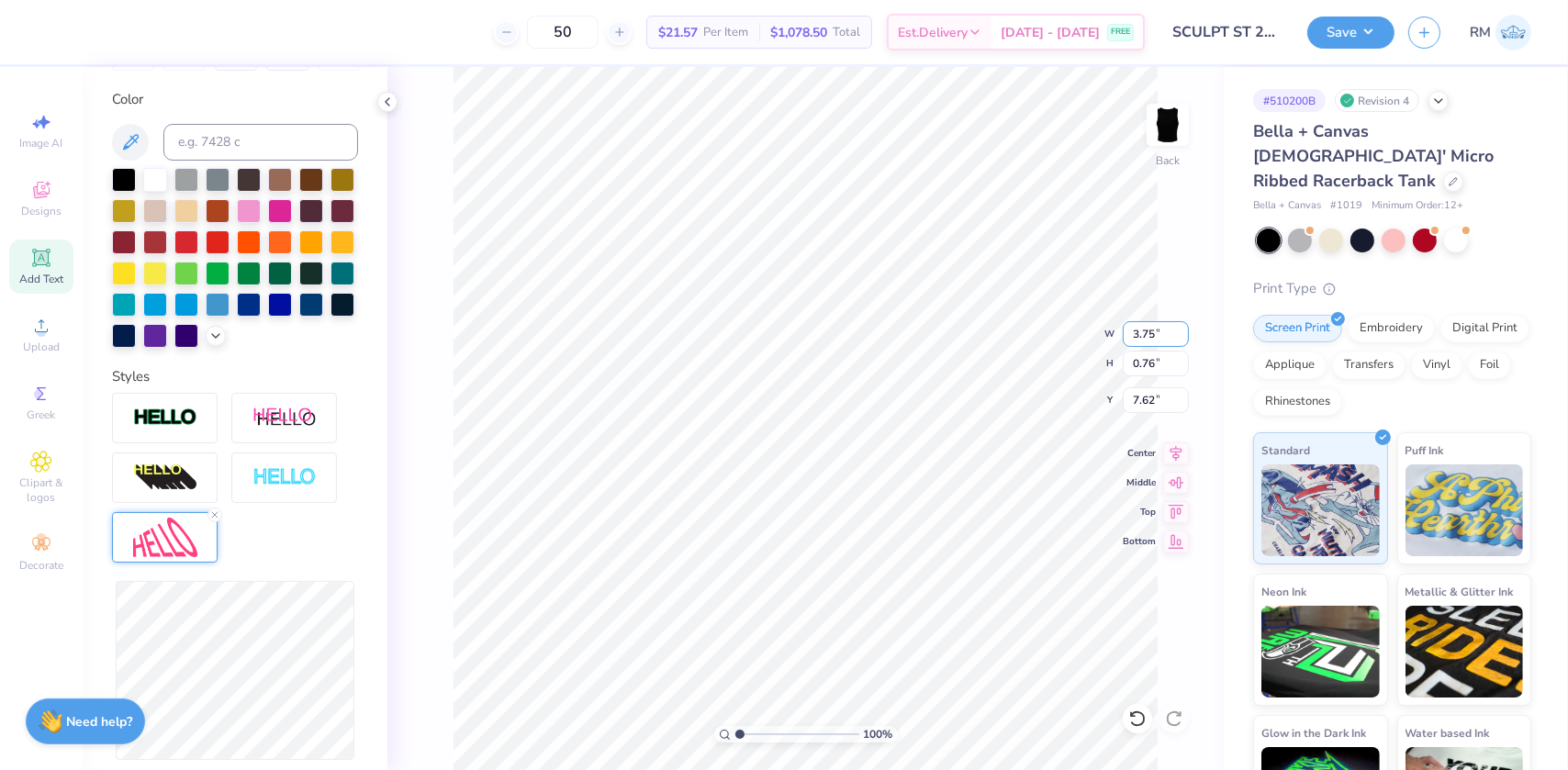
type input "0.76"
click at [1151, 389] on input "7.62" at bounding box center [1155, 400] width 66 height 25
type input "3.40"
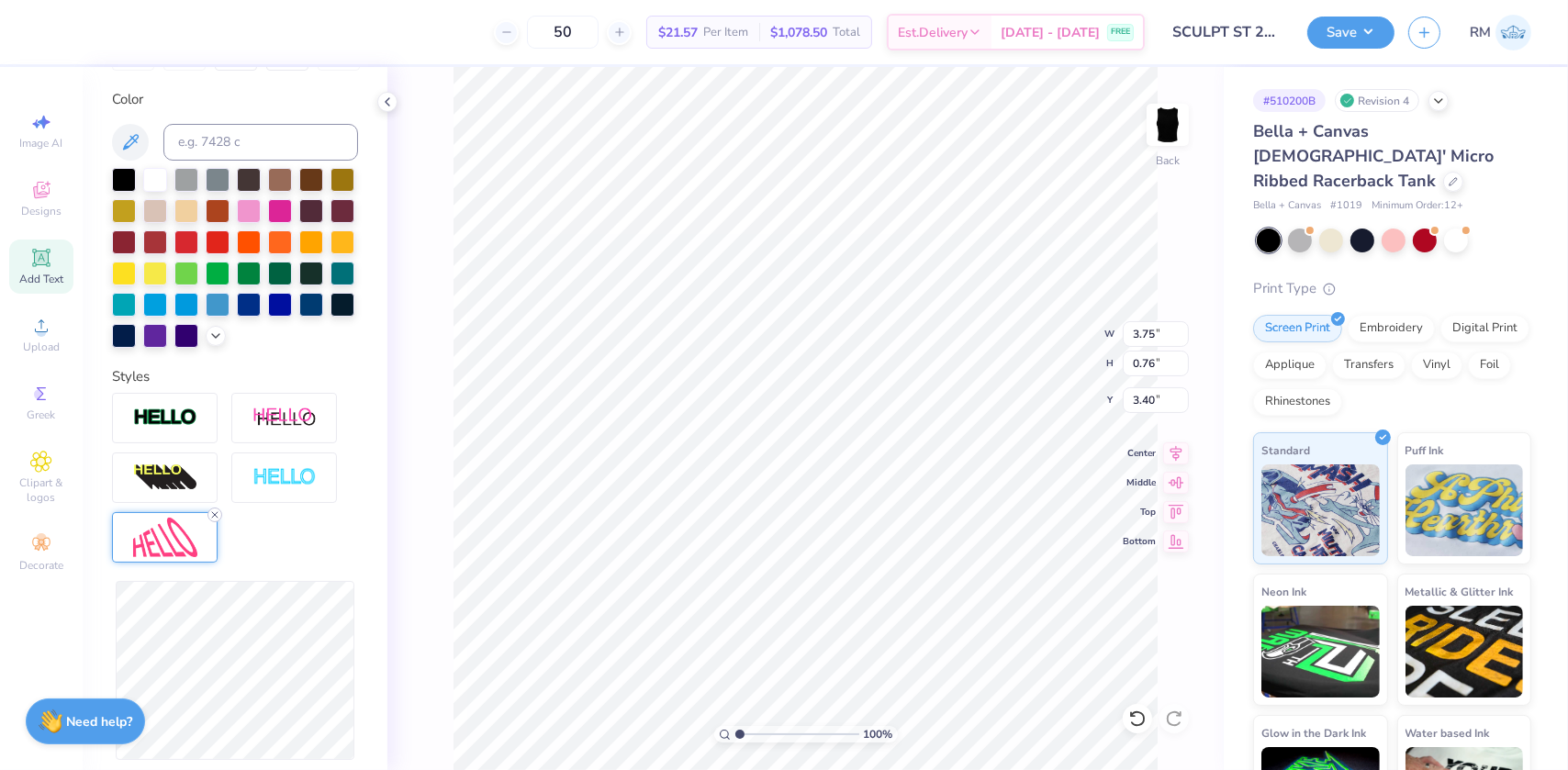
click at [211, 520] on icon at bounding box center [215, 516] width 11 height 11
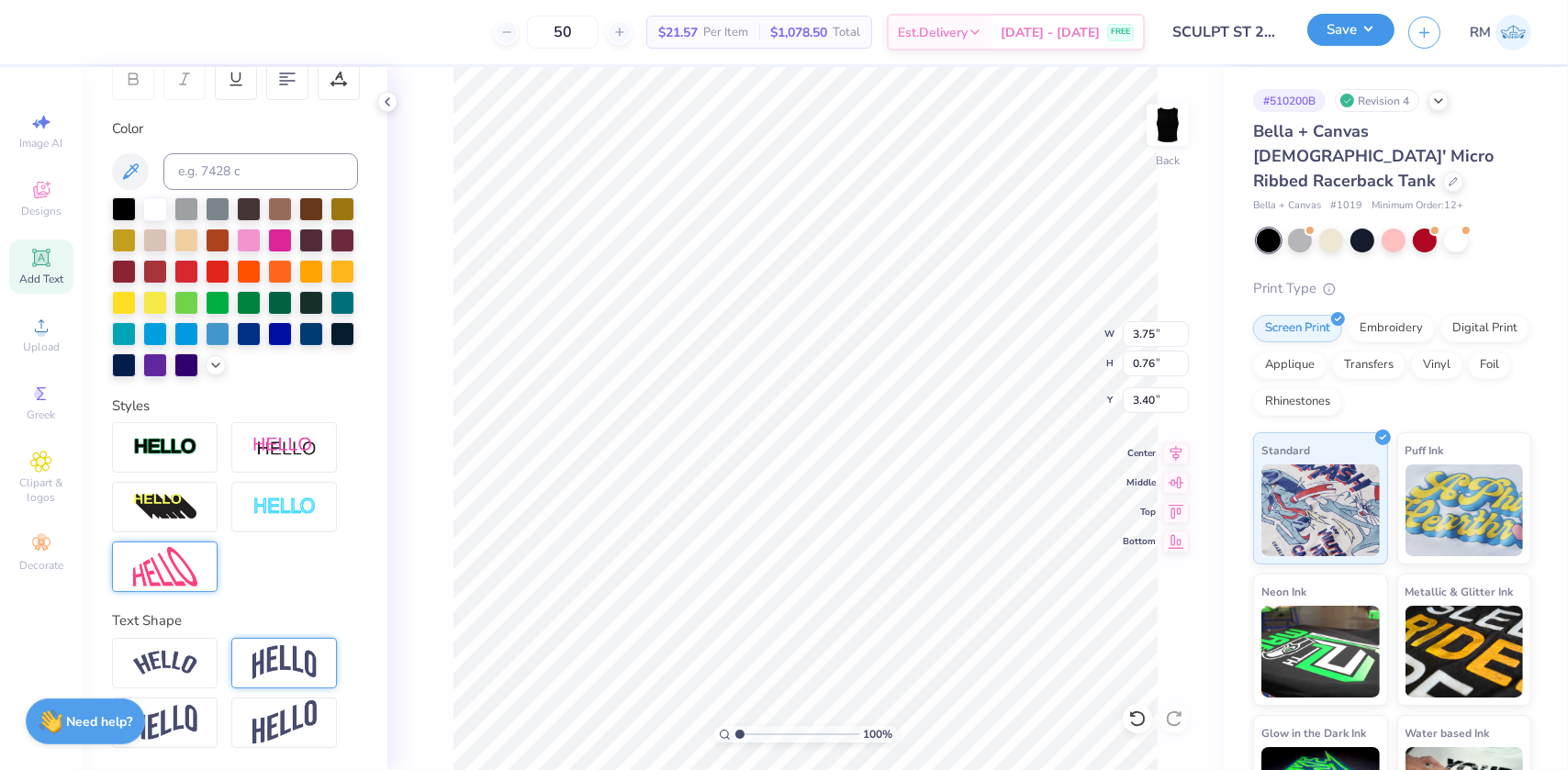
click at [1382, 21] on button "Save" at bounding box center [1350, 30] width 88 height 32
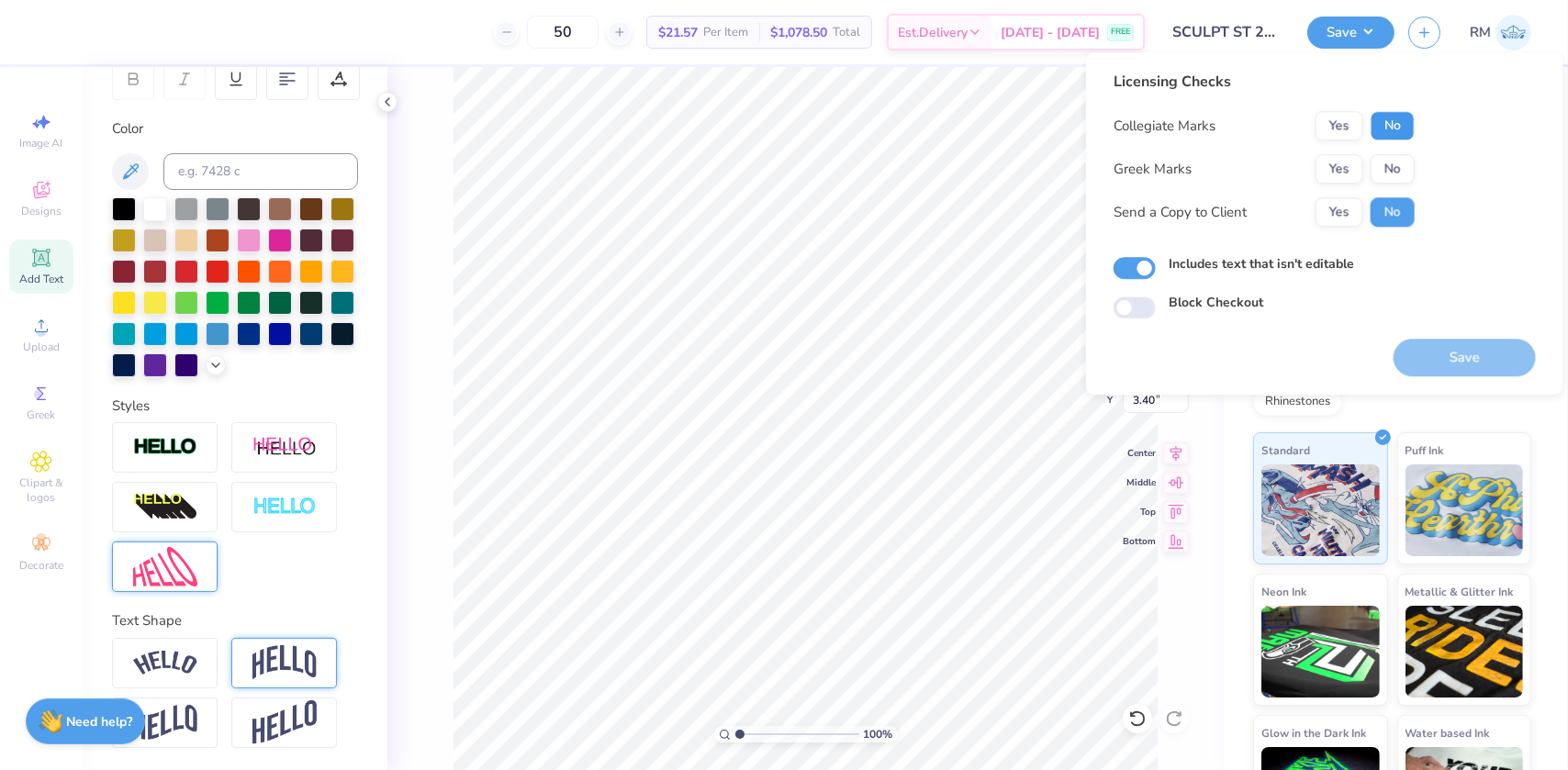
click at [1386, 122] on button "No" at bounding box center [1393, 125] width 44 height 29
click at [1386, 172] on button "No" at bounding box center [1393, 169] width 44 height 29
click at [1444, 358] on button "Save" at bounding box center [1464, 357] width 142 height 38
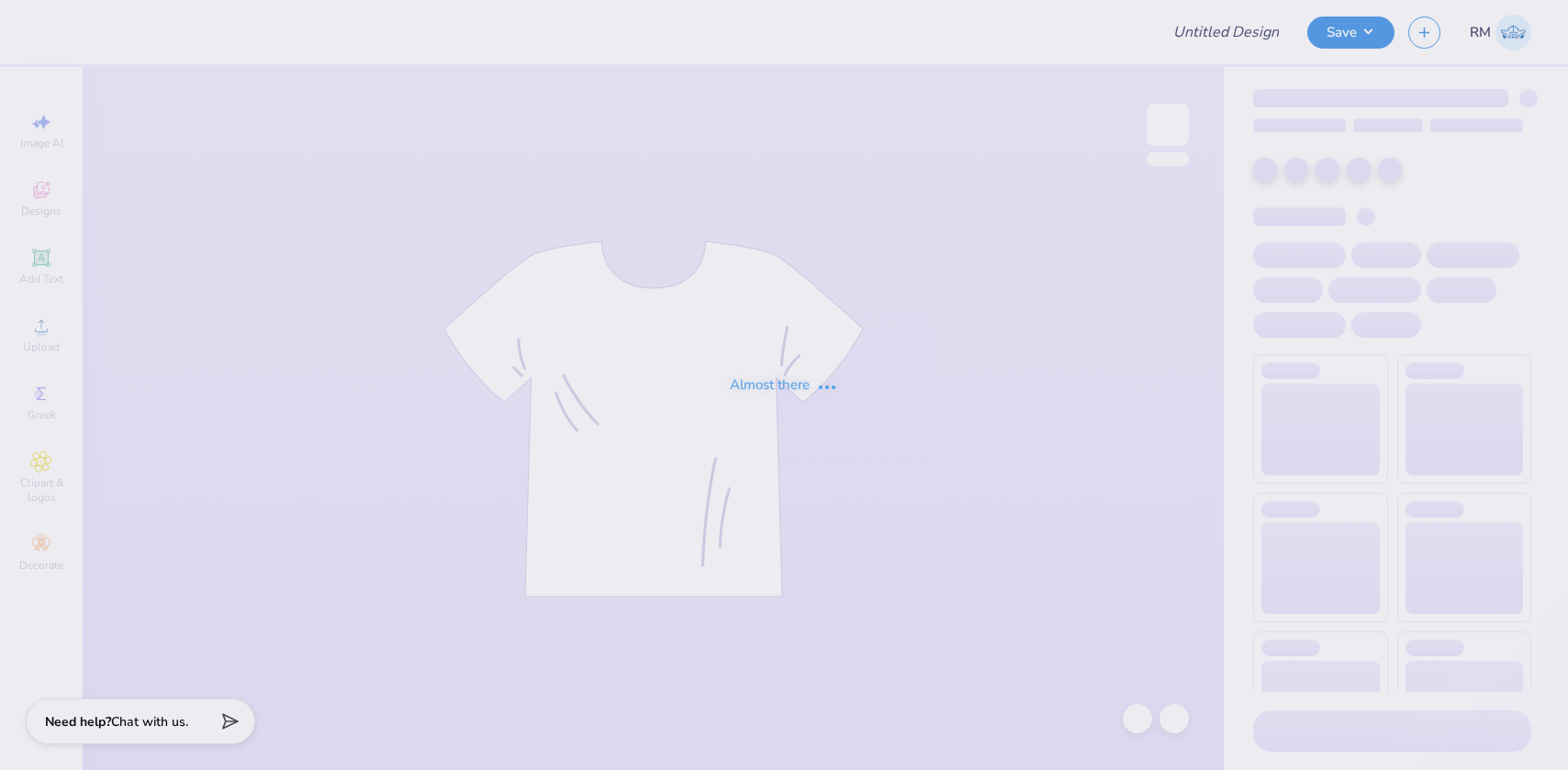
type input "ADPI DUDE'S WEEKEND MERCH"
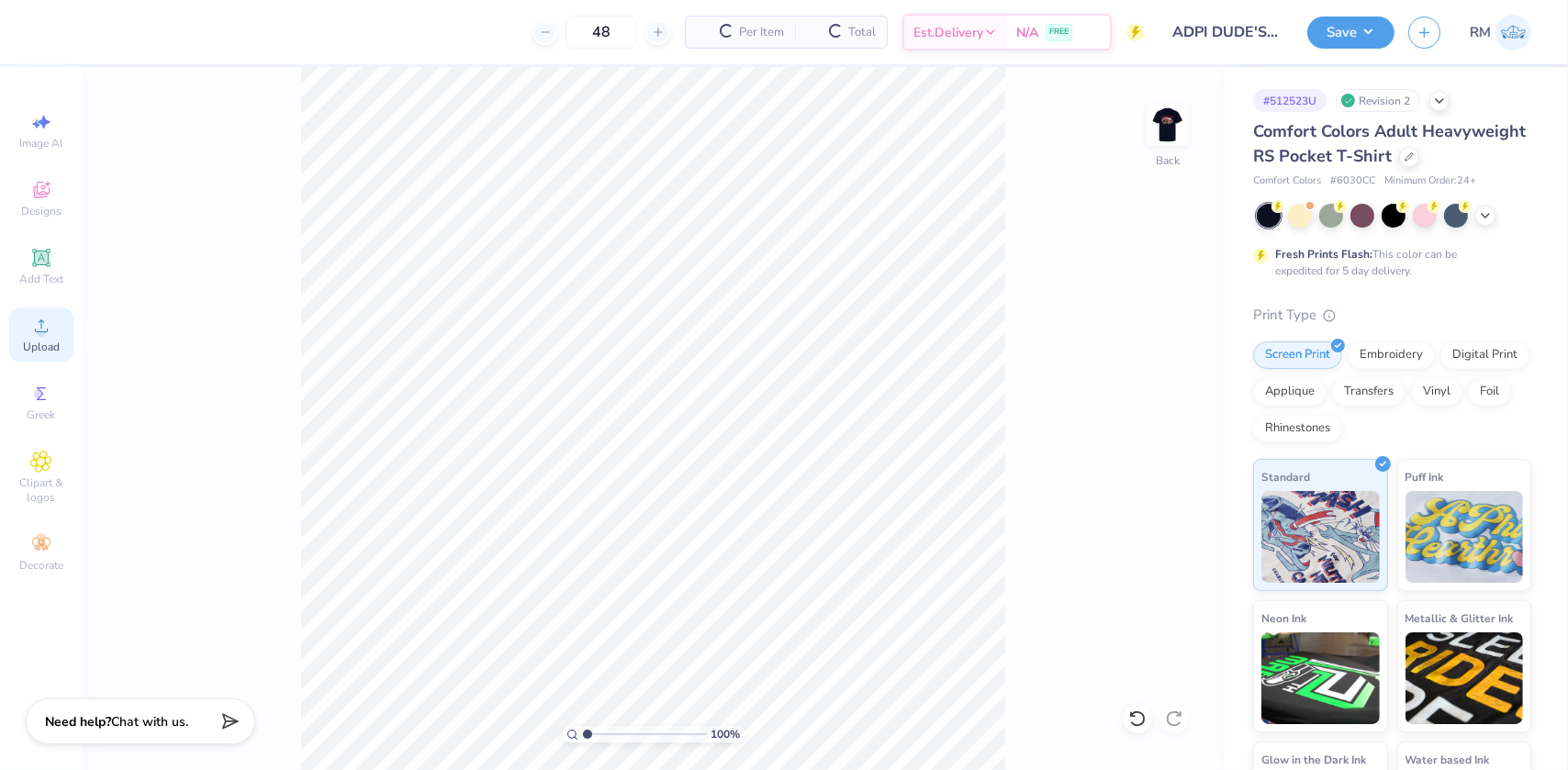
click at [32, 328] on icon at bounding box center [41, 325] width 22 height 22
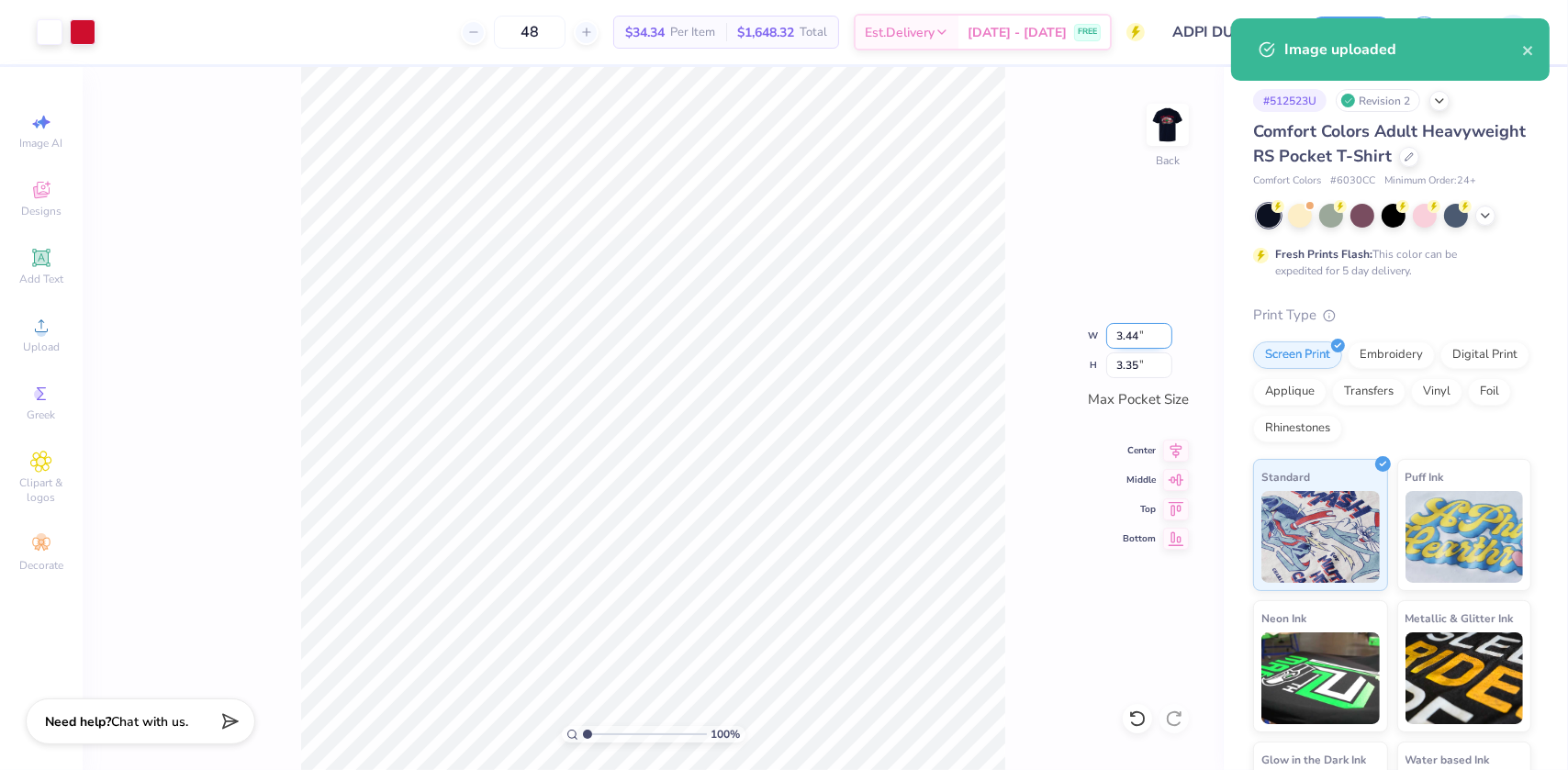
click at [1143, 334] on input "3.44" at bounding box center [1139, 336] width 66 height 25
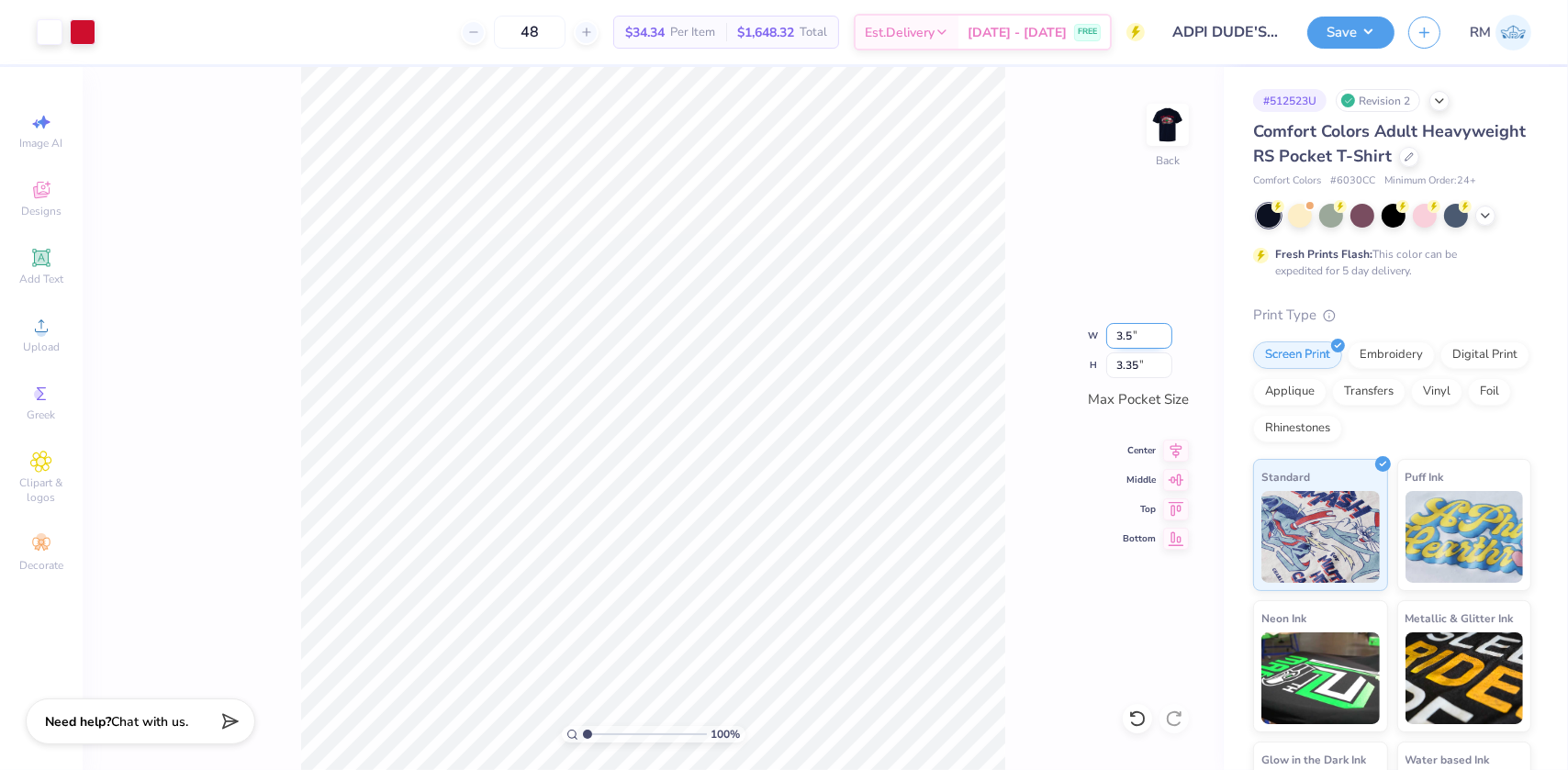
type input "3.50"
type input "3.41"
click at [1182, 448] on icon at bounding box center [1175, 448] width 25 height 22
click at [1377, 36] on button "Save" at bounding box center [1350, 30] width 88 height 32
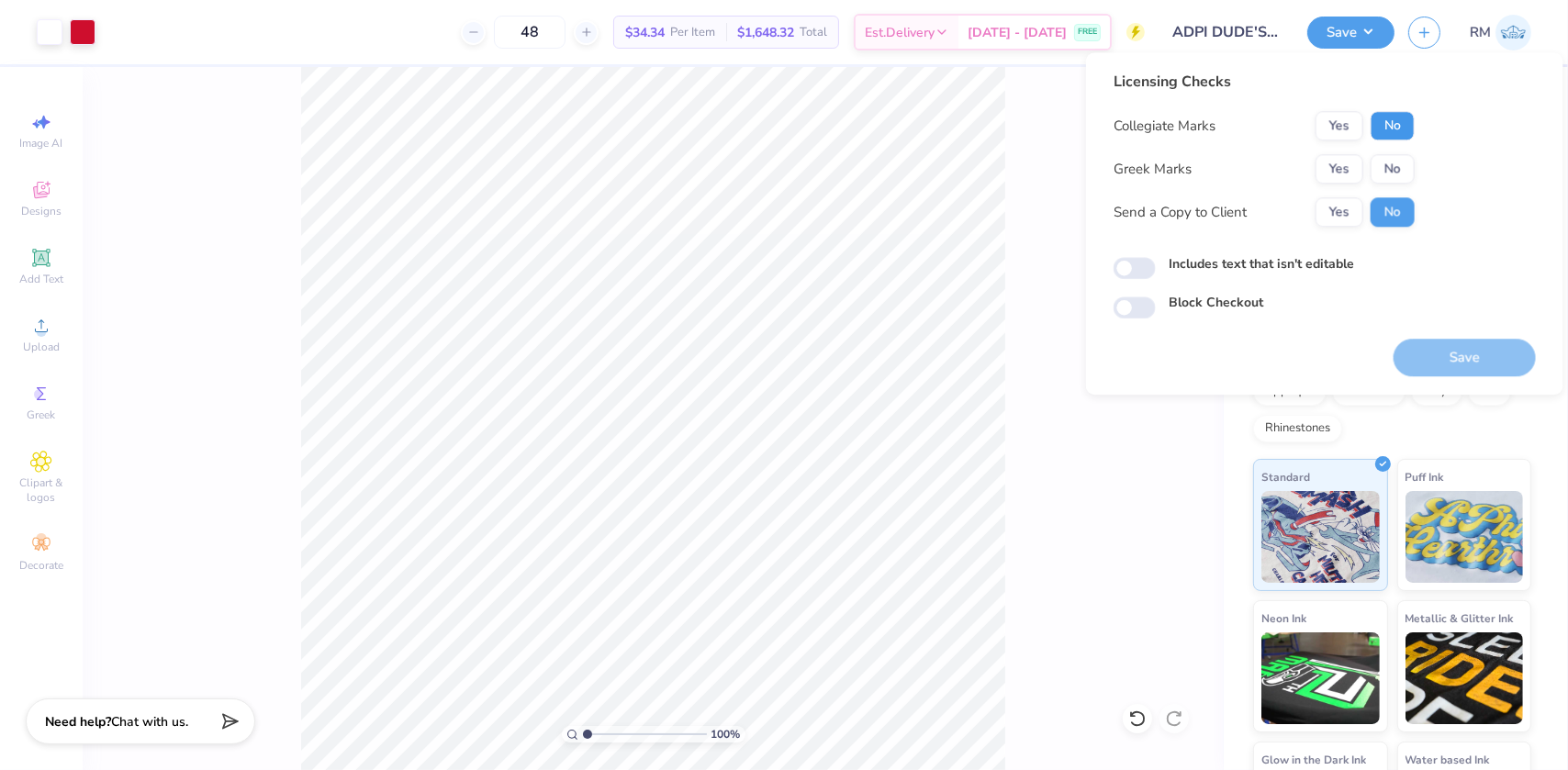
click at [1390, 117] on button "No" at bounding box center [1393, 125] width 44 height 29
click at [1350, 166] on button "Yes" at bounding box center [1339, 169] width 48 height 29
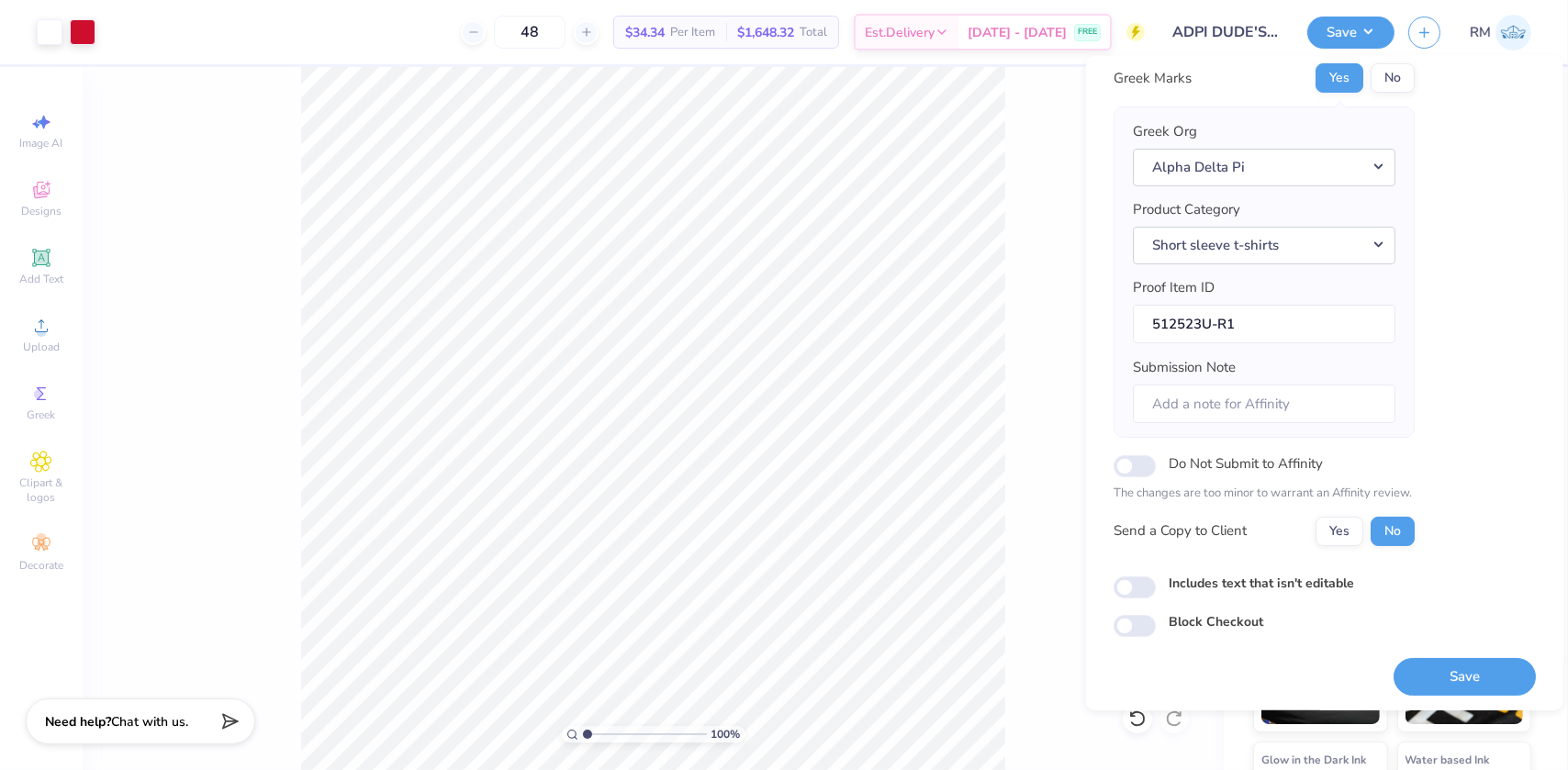
scroll to position [95, 0]
click at [1273, 410] on input "Submission Note" at bounding box center [1264, 402] width 263 height 40
drag, startPoint x: 1246, startPoint y: 401, endPoint x: 1286, endPoint y: 402, distance: 40.0
click at [1286, 402] on input "Chapter name: ETA PI, Event: Parent's Weekend 2025" at bounding box center [1264, 402] width 263 height 40
paste input "BETA ALPHA"
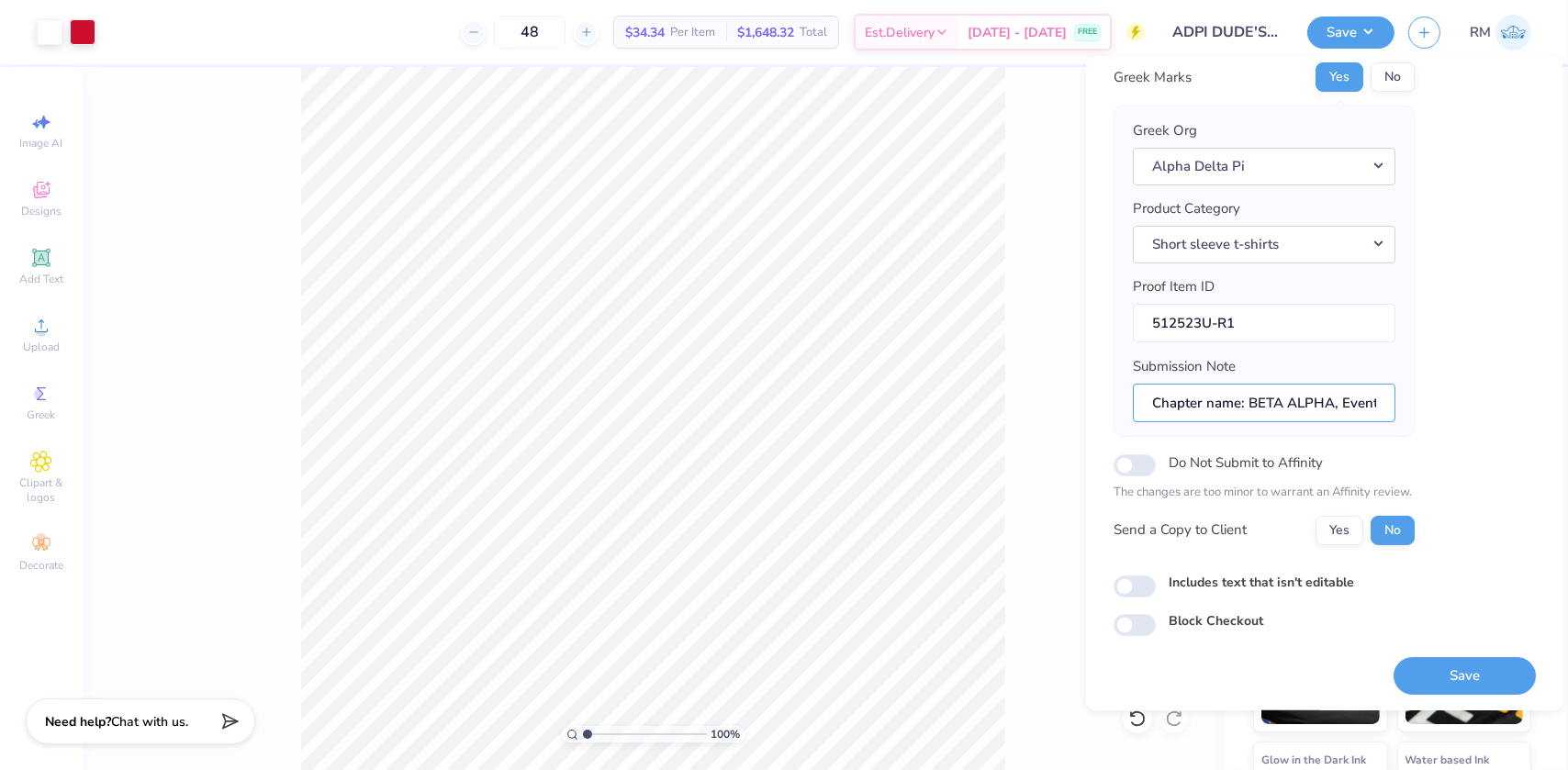
scroll to position [0, 156]
drag, startPoint x: 1350, startPoint y: 405, endPoint x: 1288, endPoint y: 405, distance: 62.0
click at [1419, 407] on div "Licensing Checks Collegiate Marks Yes No Greek Marks Yes No Greek Org Alpha Del…" at bounding box center [1325, 308] width 422 height 658
click at [1271, 404] on input "Chapter name: BETA ALPHA, Event: Parent's Weekend 2025" at bounding box center [1264, 402] width 263 height 40
click at [1183, 405] on input "Chapter name: BETA ALPHA, Event: Parent's Weekend 2025" at bounding box center [1264, 402] width 263 height 40
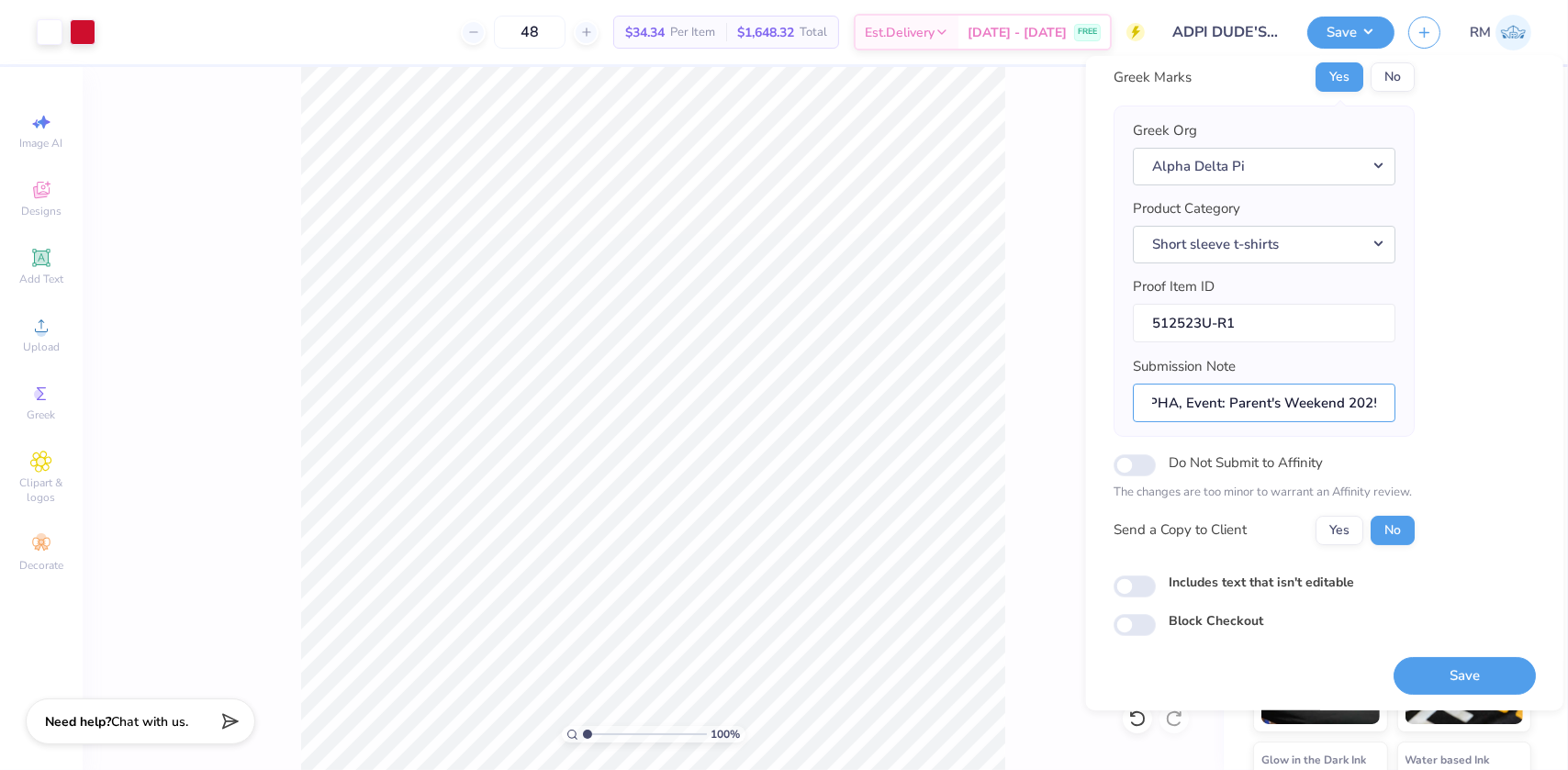
drag, startPoint x: 1222, startPoint y: 401, endPoint x: 1458, endPoint y: 411, distance: 236.2
click at [1458, 411] on div "Licensing Checks Collegiate Marks Yes No Greek Marks Yes No Greek Org Alpha Del…" at bounding box center [1325, 308] width 422 height 658
paste input "DUDE'S WEEKEND"
type input "Chapter name: BETA ALPHA, Event: DUDE'S WEEKEND"
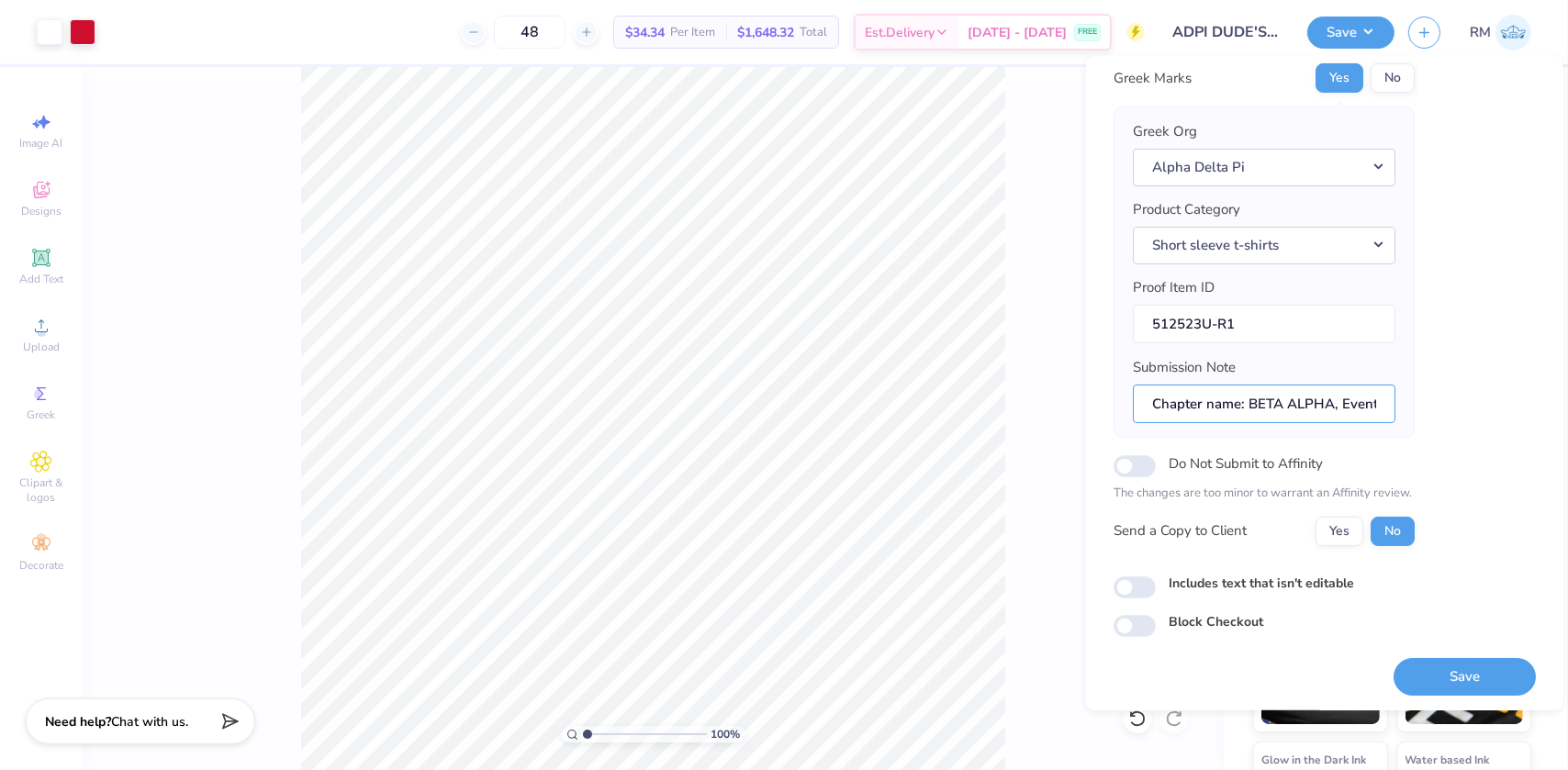
scroll to position [95, 0]
click at [1425, 667] on button "Save" at bounding box center [1464, 676] width 142 height 38
click at [1202, 390] on input "Chapter name: BETA ALPHA, Event: DUDE'S WEEKEND" at bounding box center [1264, 402] width 263 height 40
drag, startPoint x: 1155, startPoint y: 400, endPoint x: 1423, endPoint y: 415, distance: 268.4
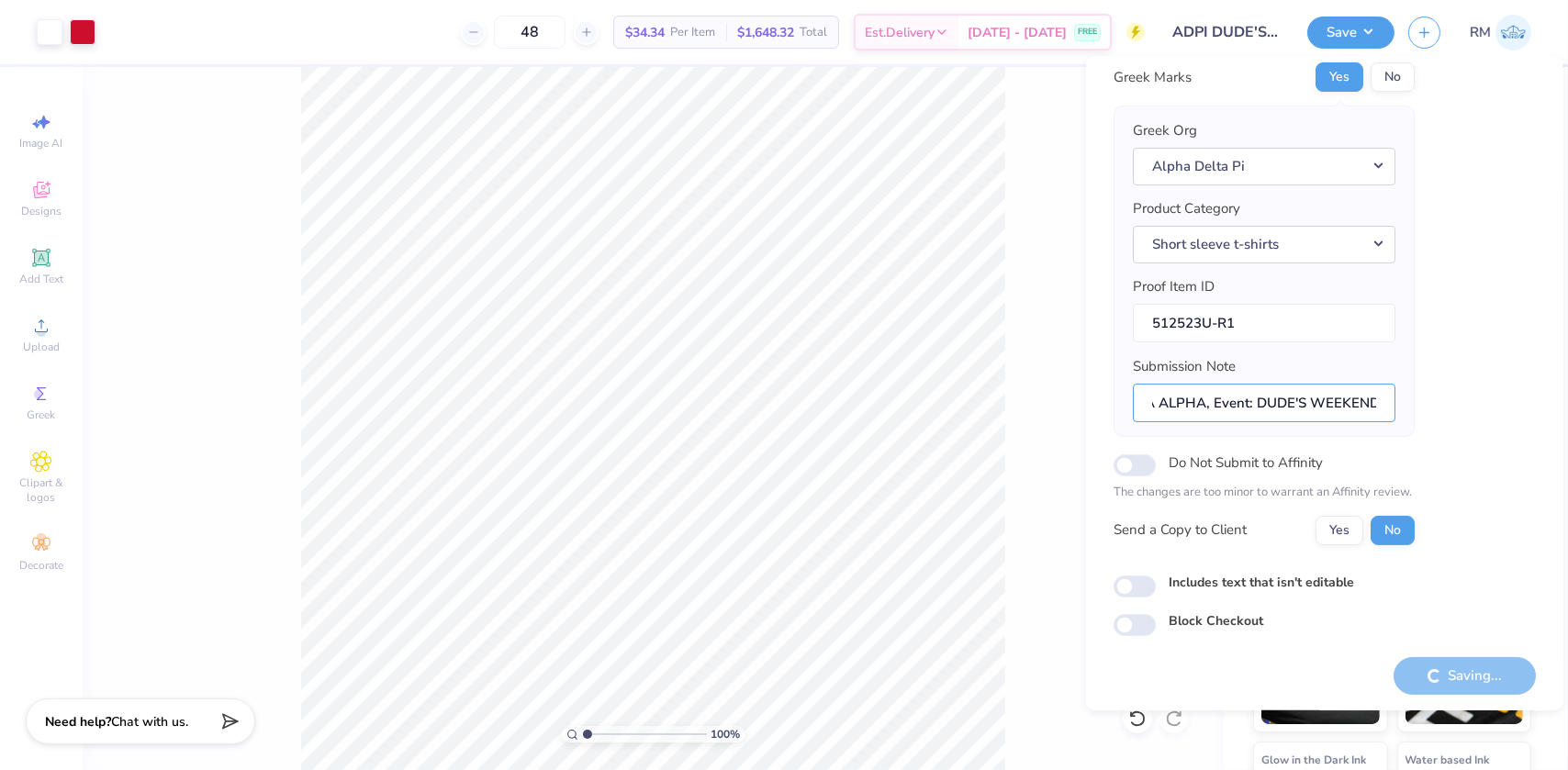
click at [1423, 415] on div "Licensing Checks Collegiate Marks Yes No Greek Marks Yes No Greek Org Alpha Del…" at bounding box center [1325, 308] width 422 height 658
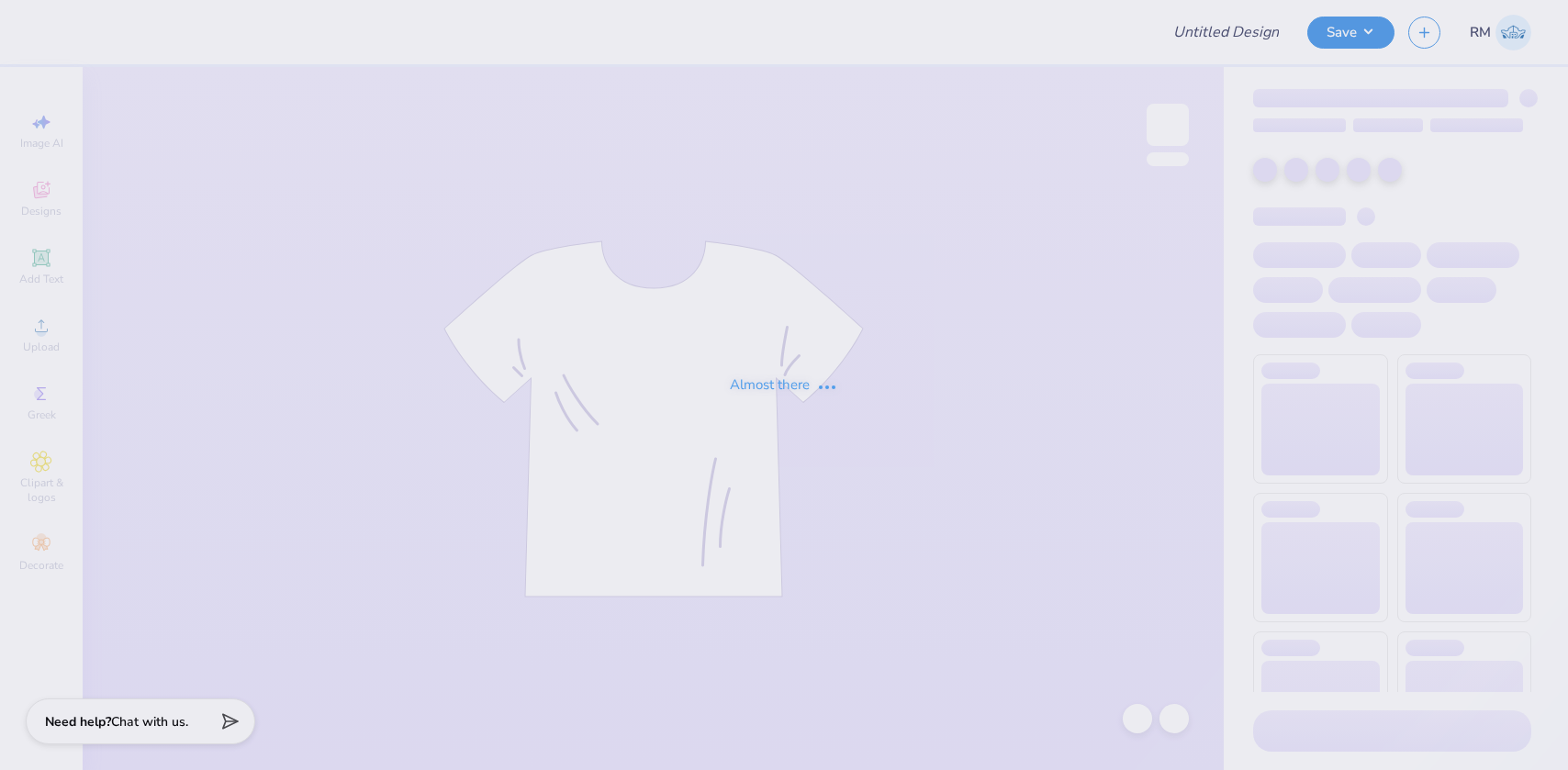
type input "ADPI DUDE'S WEEKEND MERCH"
